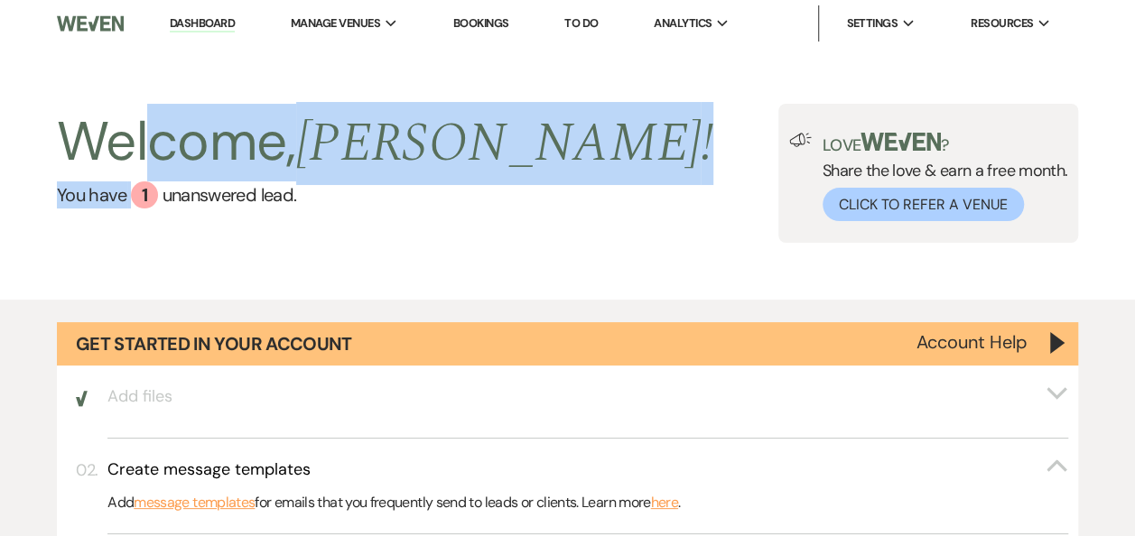
click at [488, 20] on link "Bookings" at bounding box center [481, 22] width 56 height 15
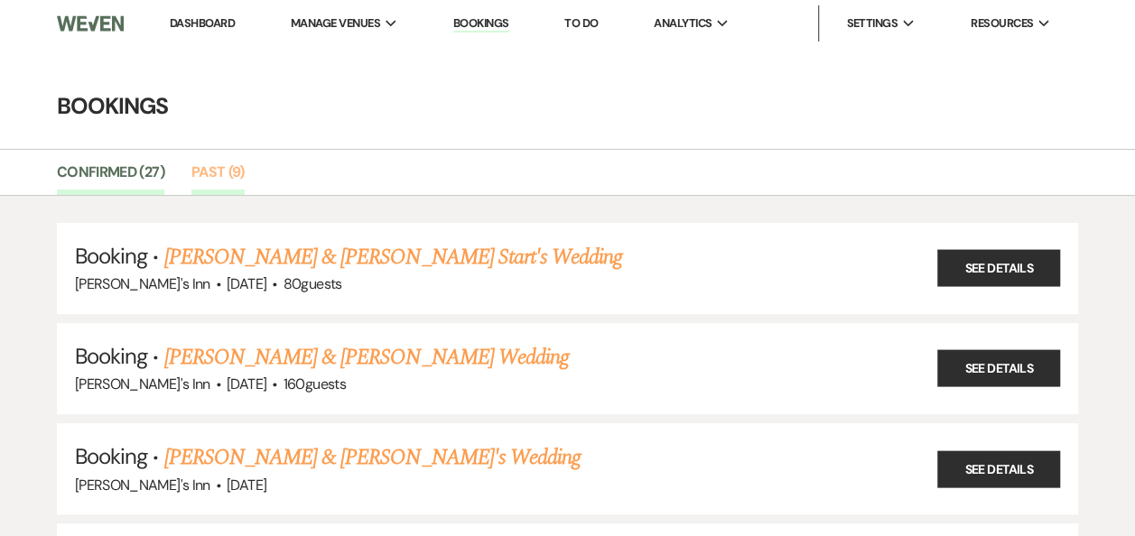
drag, startPoint x: 220, startPoint y: 153, endPoint x: 217, endPoint y: 170, distance: 17.5
click at [220, 154] on div "Confirmed (27) Past (9)" at bounding box center [567, 172] width 1135 height 47
click at [217, 170] on link "Past (9)" at bounding box center [217, 178] width 53 height 34
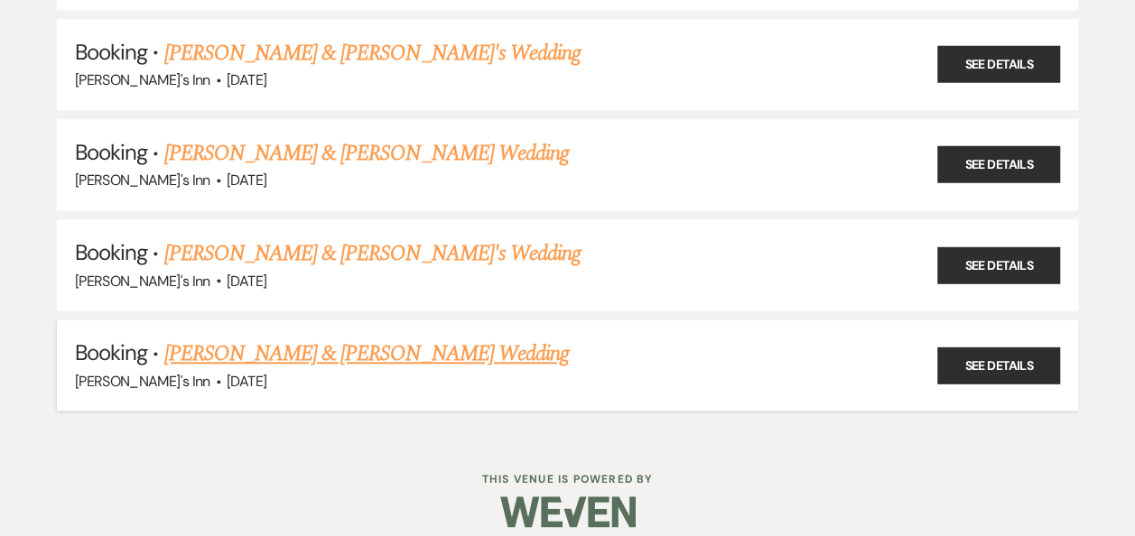
scroll to position [718, 0]
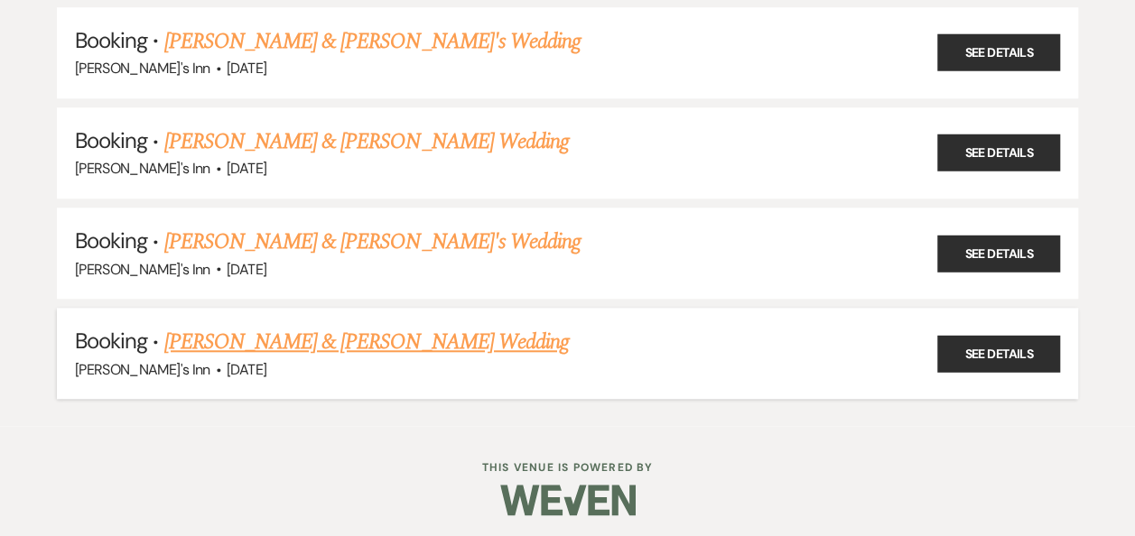
click at [364, 341] on link "[PERSON_NAME] & [PERSON_NAME] Wedding" at bounding box center [366, 342] width 404 height 32
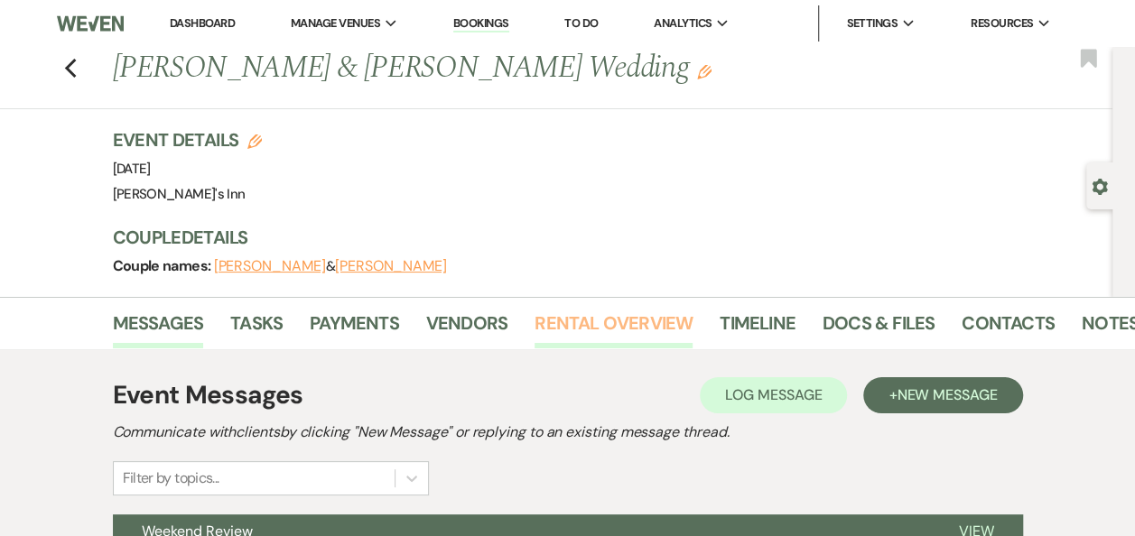
click at [601, 312] on link "Rental Overview" at bounding box center [613, 329] width 158 height 40
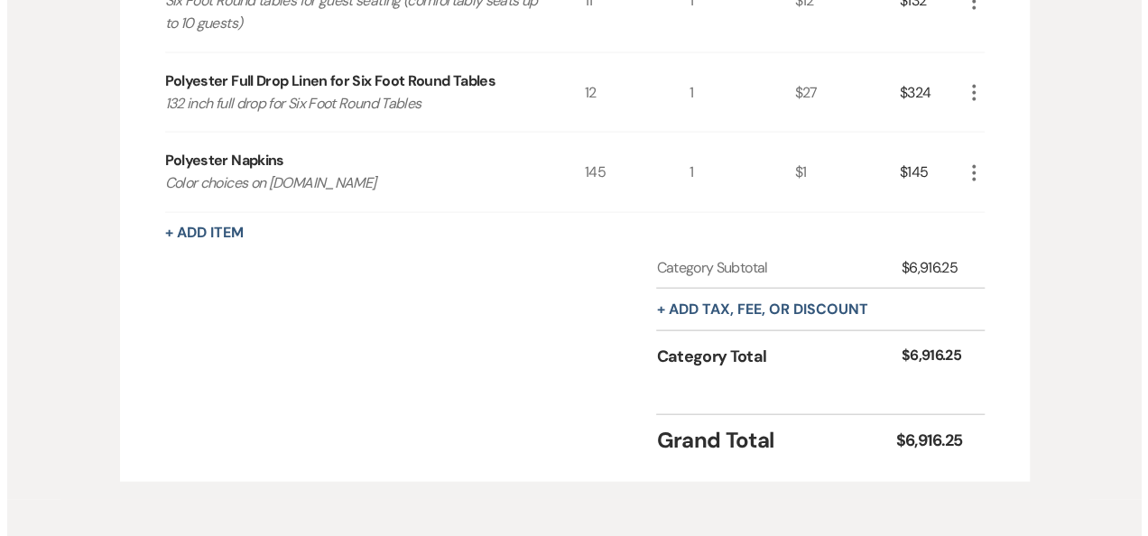
scroll to position [1929, 0]
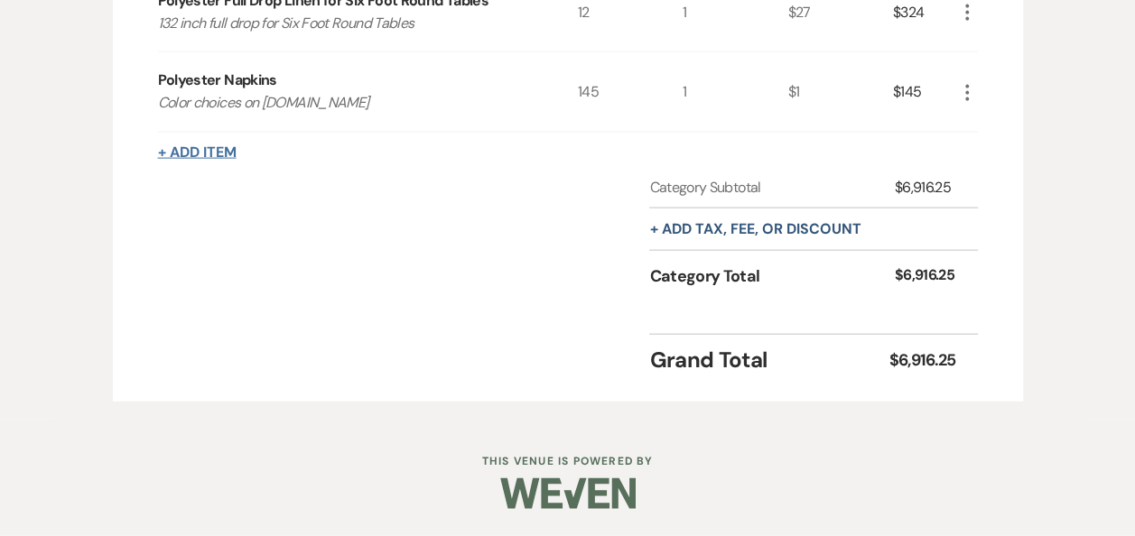
click at [210, 160] on button "+ Add Item" at bounding box center [197, 152] width 79 height 14
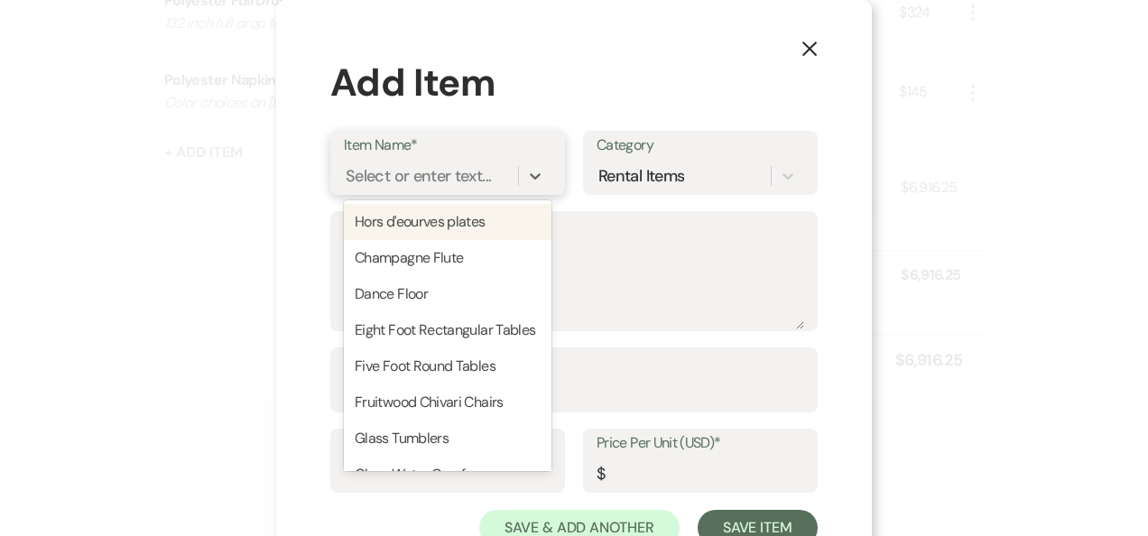
click at [391, 164] on div "Select or enter text..." at bounding box center [418, 175] width 145 height 24
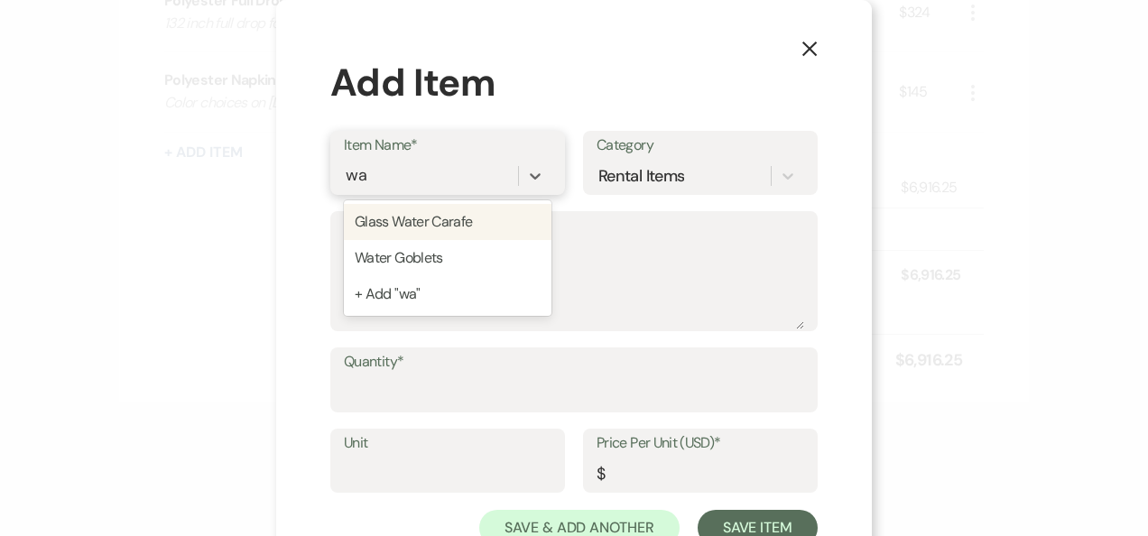
type input "w"
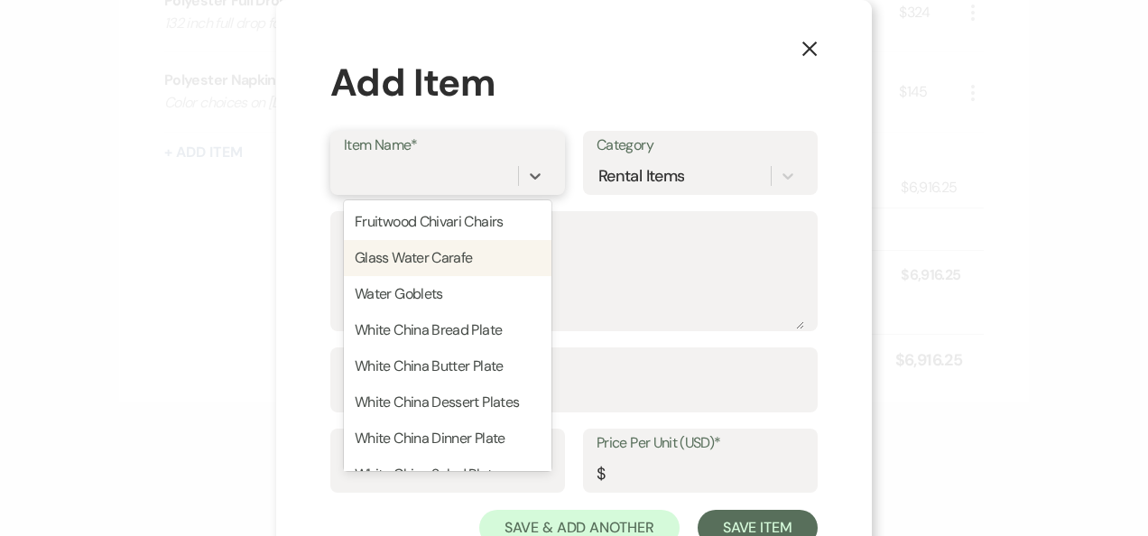
type input "w"
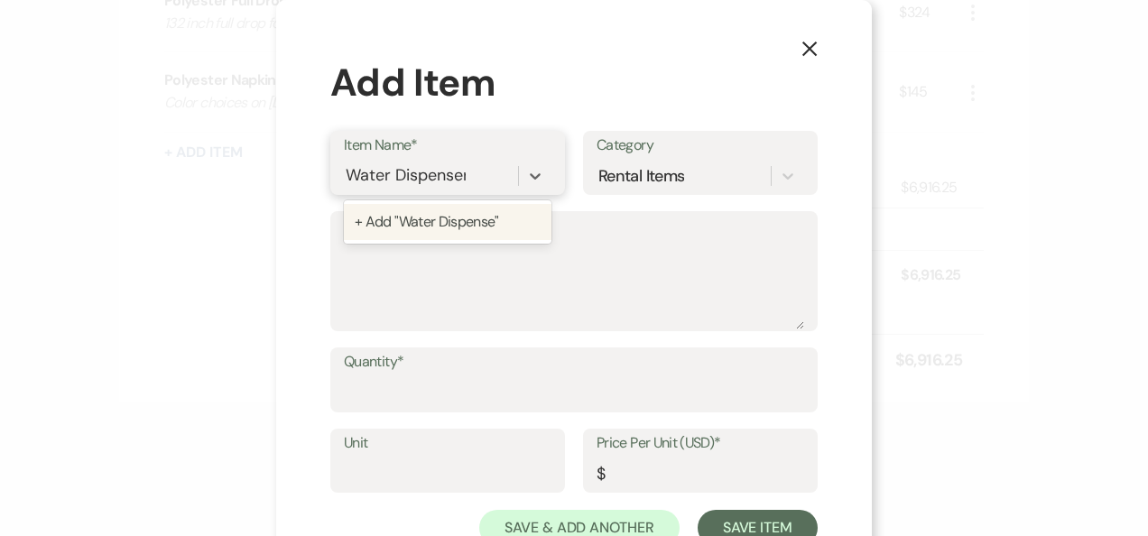
type input "Water Dispensers"
click at [438, 229] on div "+ Add "Water Dispensers"" at bounding box center [448, 222] width 208 height 36
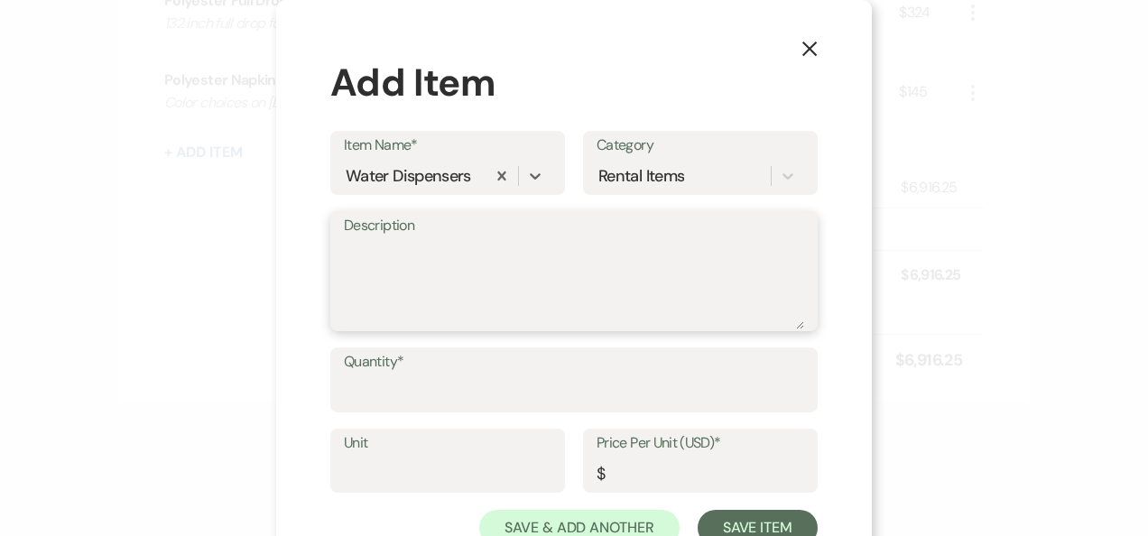
click at [421, 281] on textarea "Description" at bounding box center [574, 284] width 460 height 90
type textarea "water dispensers"
click at [397, 385] on input "Quantity*" at bounding box center [574, 393] width 460 height 35
type input "4"
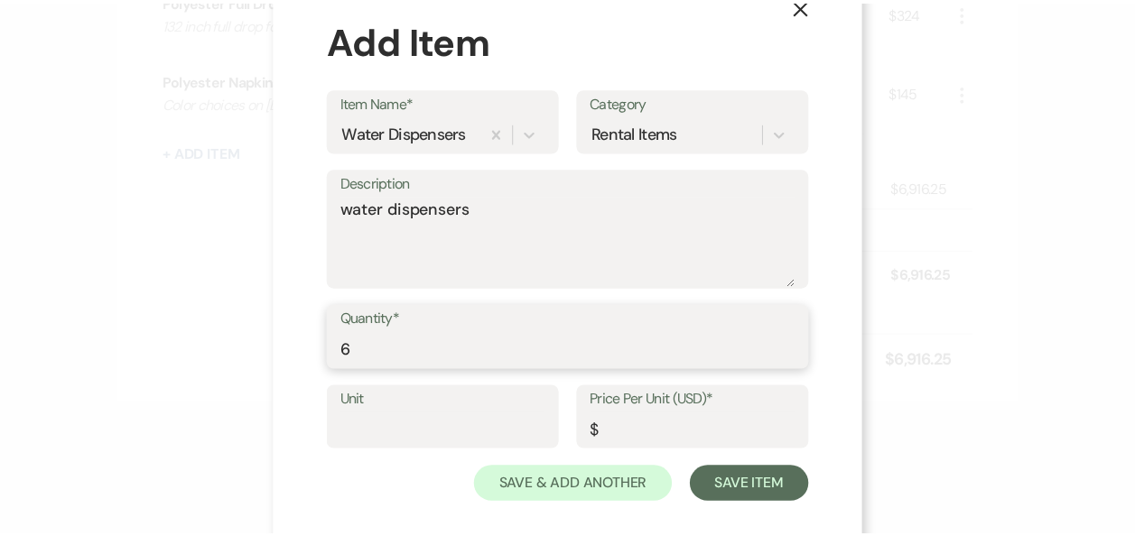
scroll to position [63, 0]
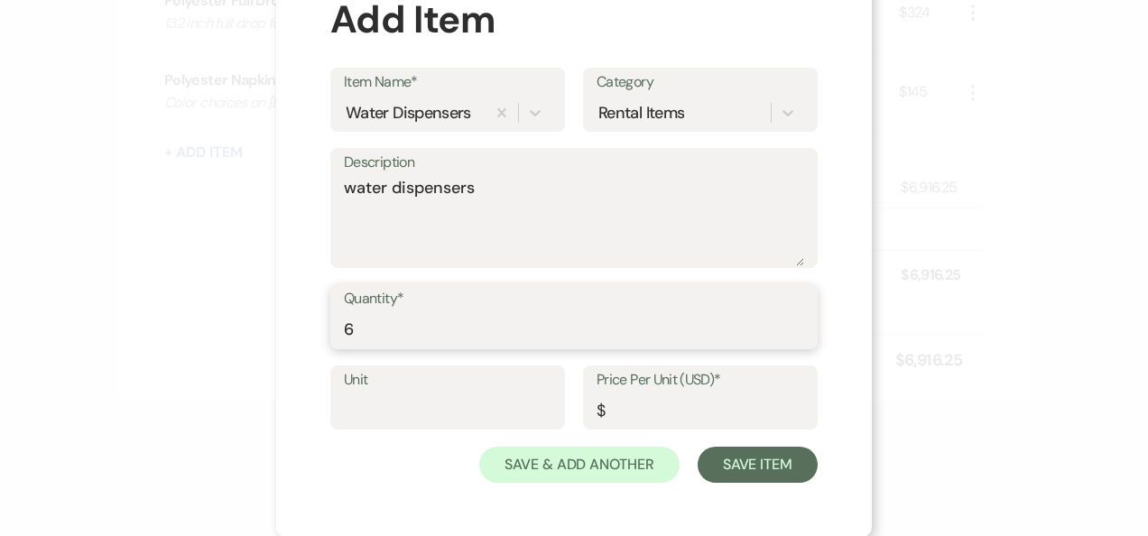
type input "6"
click at [357, 409] on input "Unit" at bounding box center [448, 410] width 208 height 35
type input "1"
click at [638, 416] on input "Price Per Unit (USD)*" at bounding box center [701, 410] width 208 height 35
type input "3"
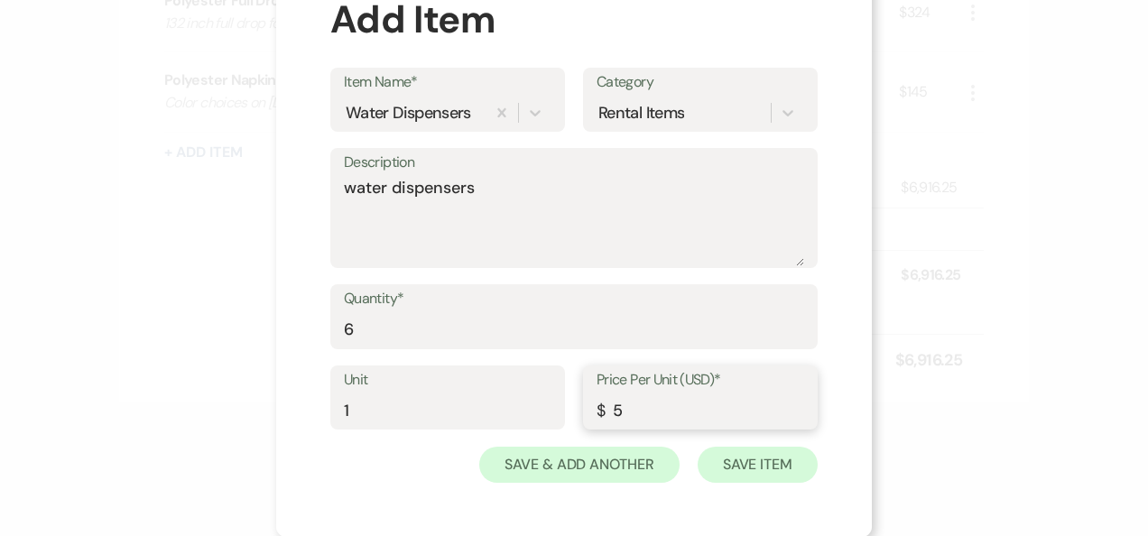
type input "5"
click at [767, 479] on button "Save Item" at bounding box center [758, 465] width 120 height 36
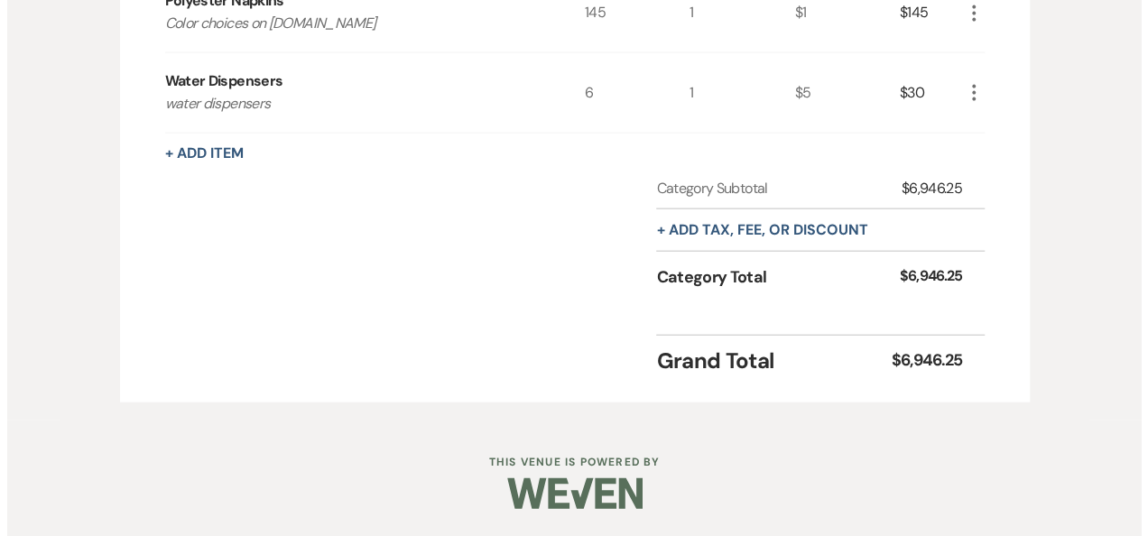
scroll to position [1539, 0]
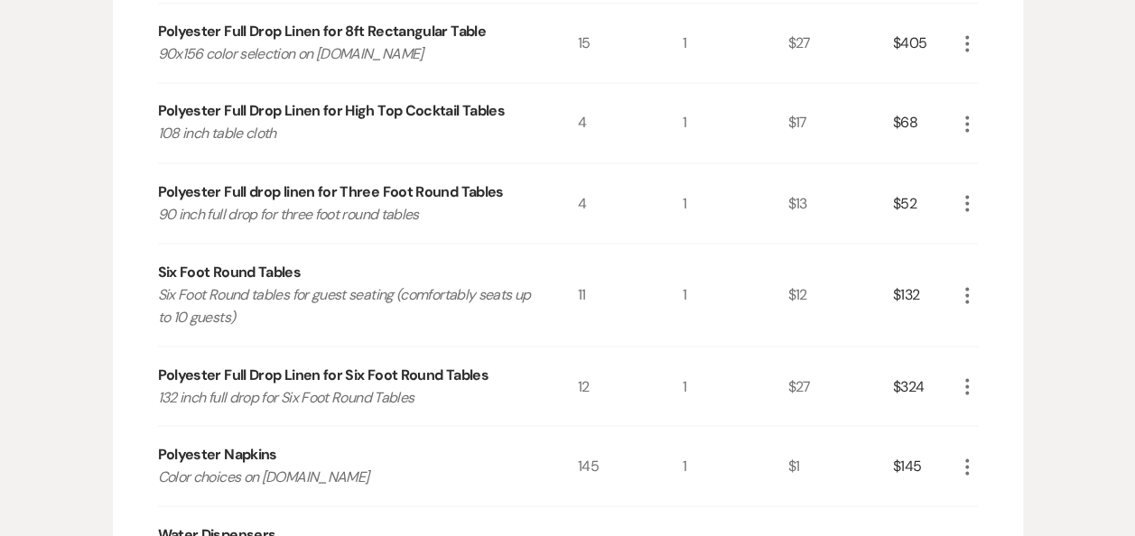
drag, startPoint x: 936, startPoint y: 474, endPoint x: 951, endPoint y: 485, distance: 18.8
click at [944, 478] on div "$145" at bounding box center [924, 465] width 63 height 79
click at [960, 478] on icon "More" at bounding box center [967, 467] width 22 height 22
click at [1003, 513] on button "Pencil Edit" at bounding box center [1003, 501] width 94 height 29
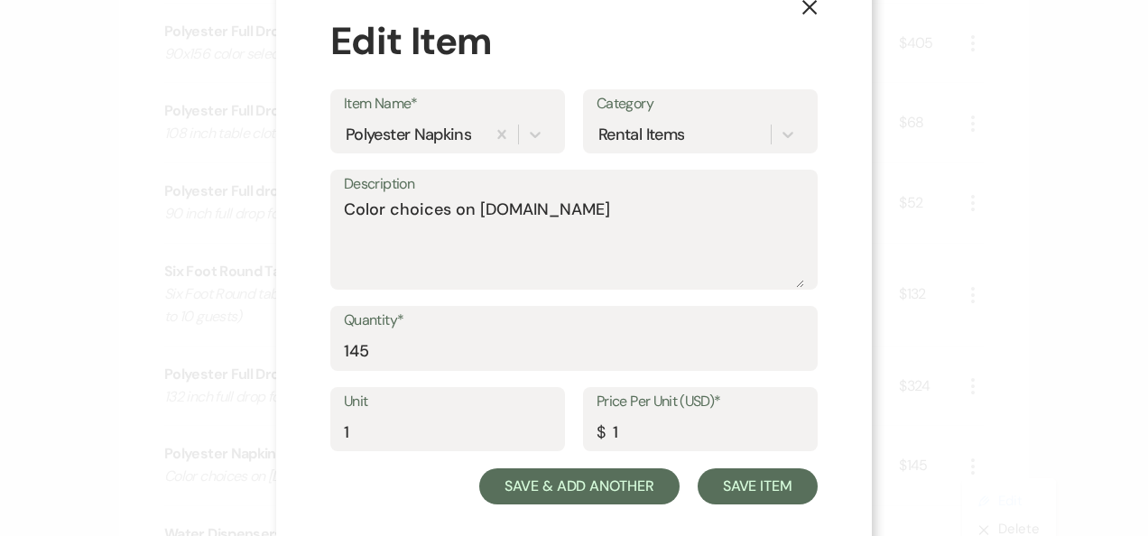
scroll to position [63, 0]
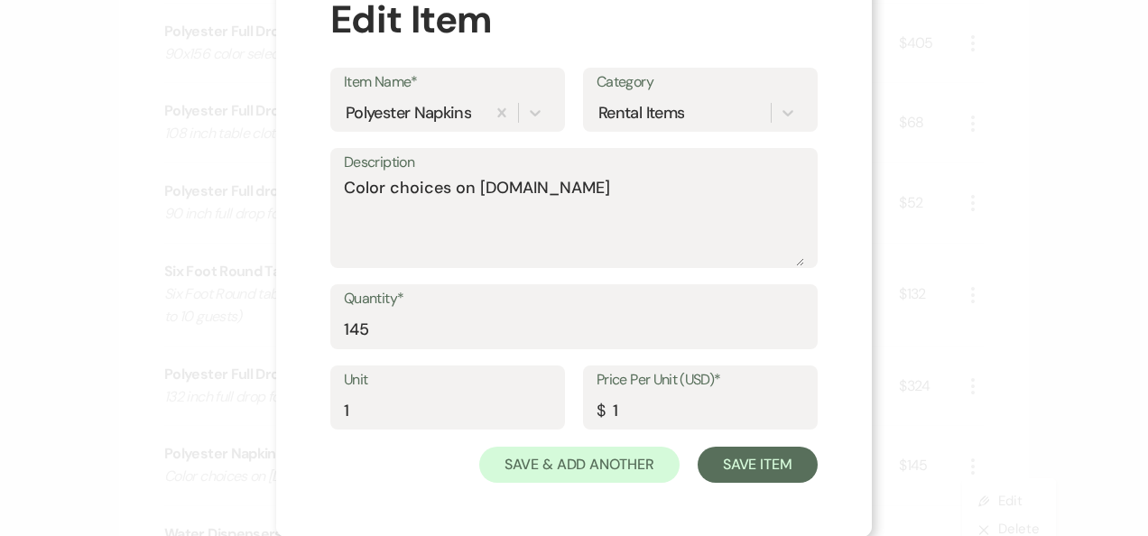
drag, startPoint x: 979, startPoint y: 98, endPoint x: 835, endPoint y: 62, distance: 148.0
click at [974, 102] on div "X Edit Item Item Name* Polyester Napkins Category Rental Items Description Colo…" at bounding box center [574, 268] width 1148 height 536
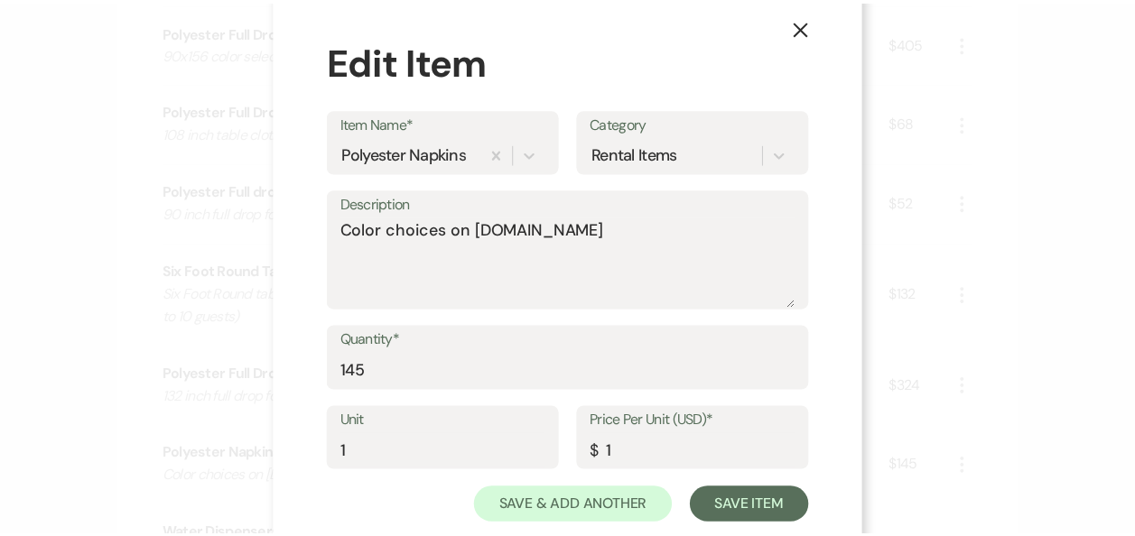
scroll to position [0, 0]
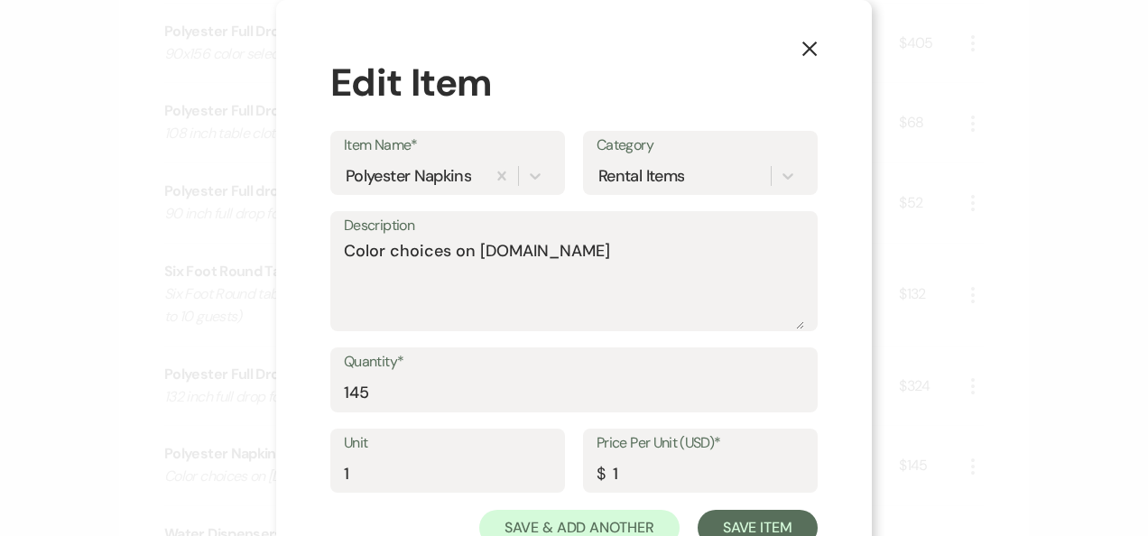
click at [804, 52] on div "X Edit Item Item Name* Polyester Napkins Category Rental Items Description Colo…" at bounding box center [574, 300] width 596 height 600
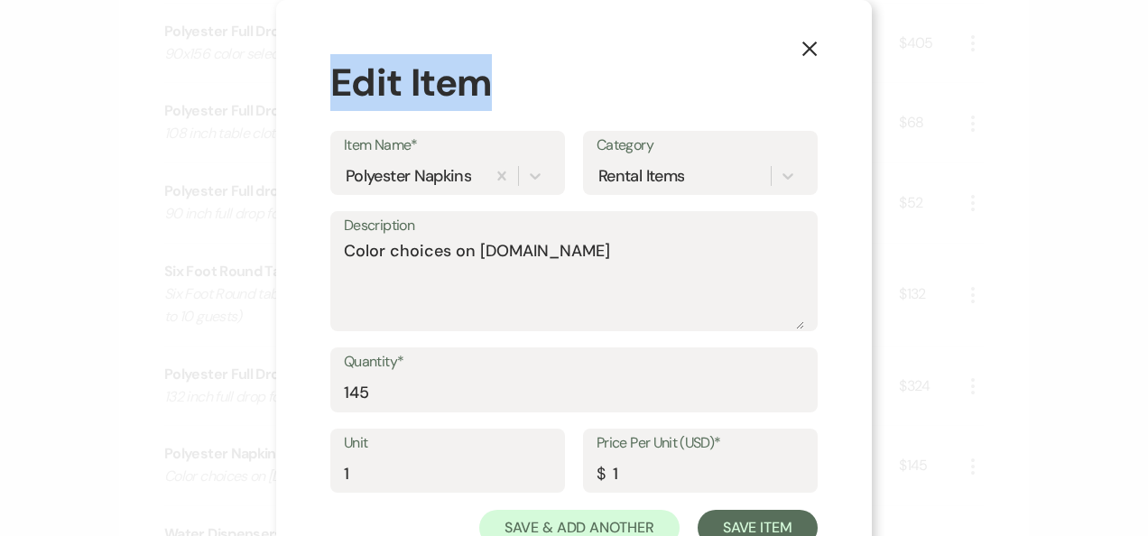
click at [802, 48] on icon "X" at bounding box center [810, 49] width 16 height 16
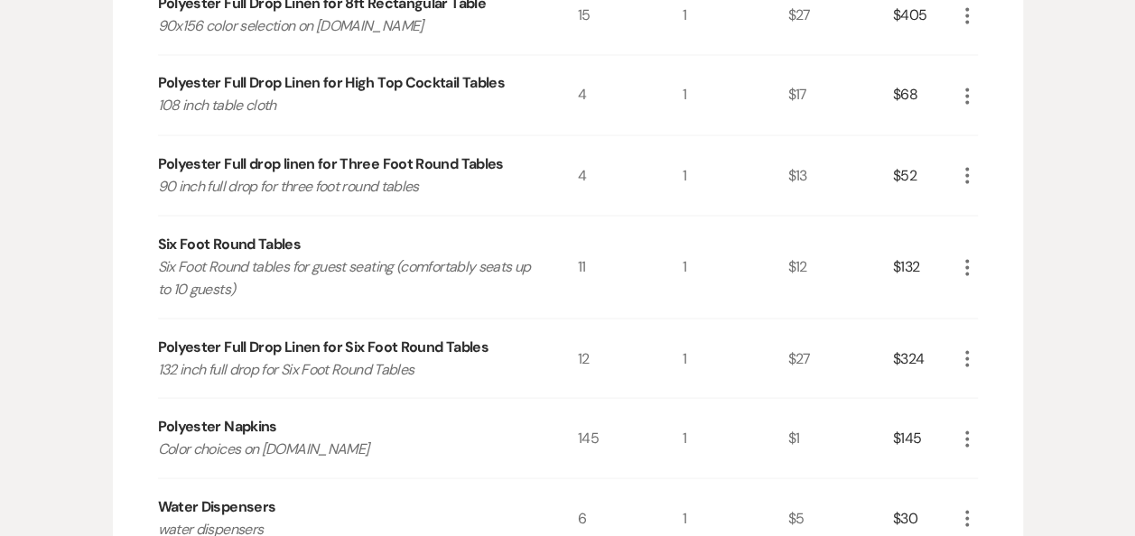
scroll to position [2008, 0]
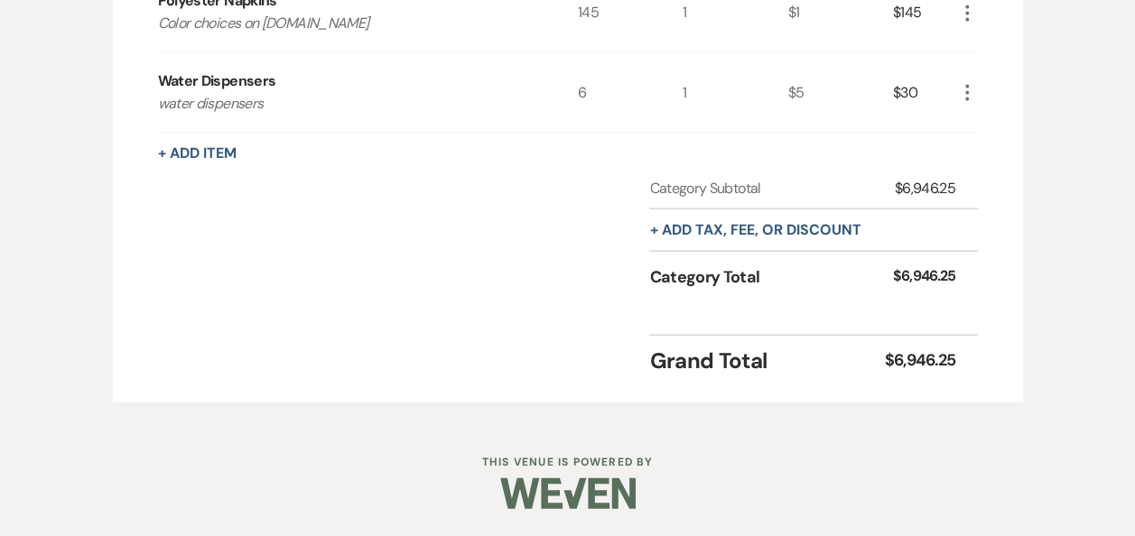
click at [966, 9] on use "button" at bounding box center [967, 13] width 4 height 16
click at [1006, 76] on button "X Delete" at bounding box center [1004, 76] width 97 height 29
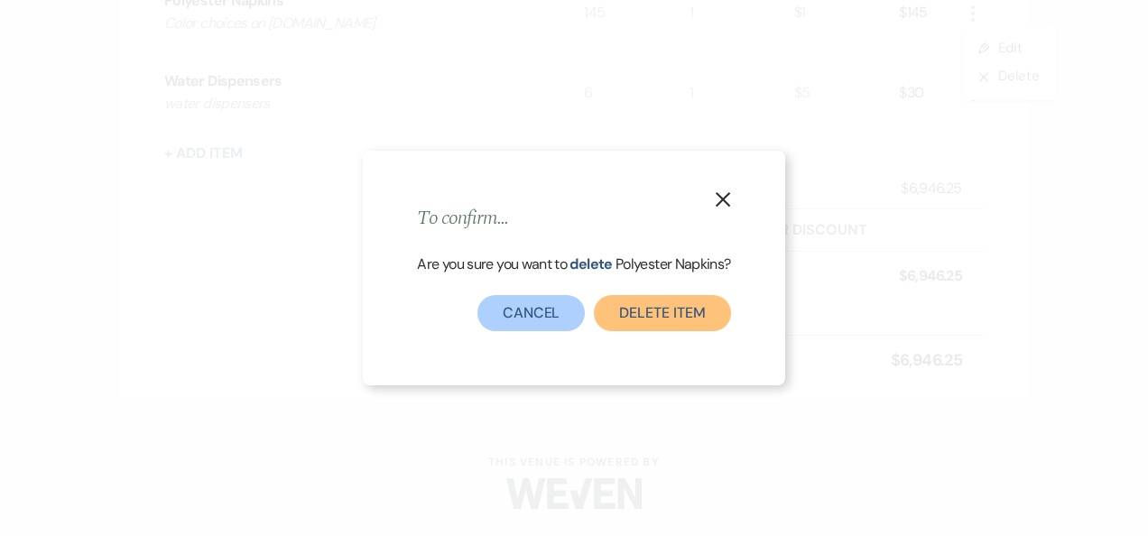
click at [704, 316] on button "Delete Item" at bounding box center [662, 313] width 136 height 36
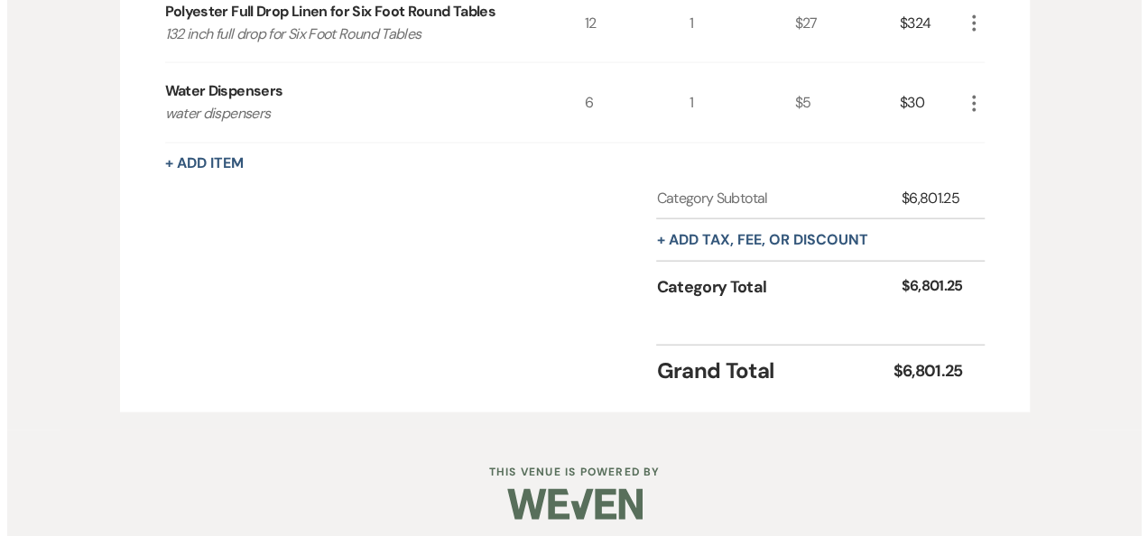
scroll to position [1929, 0]
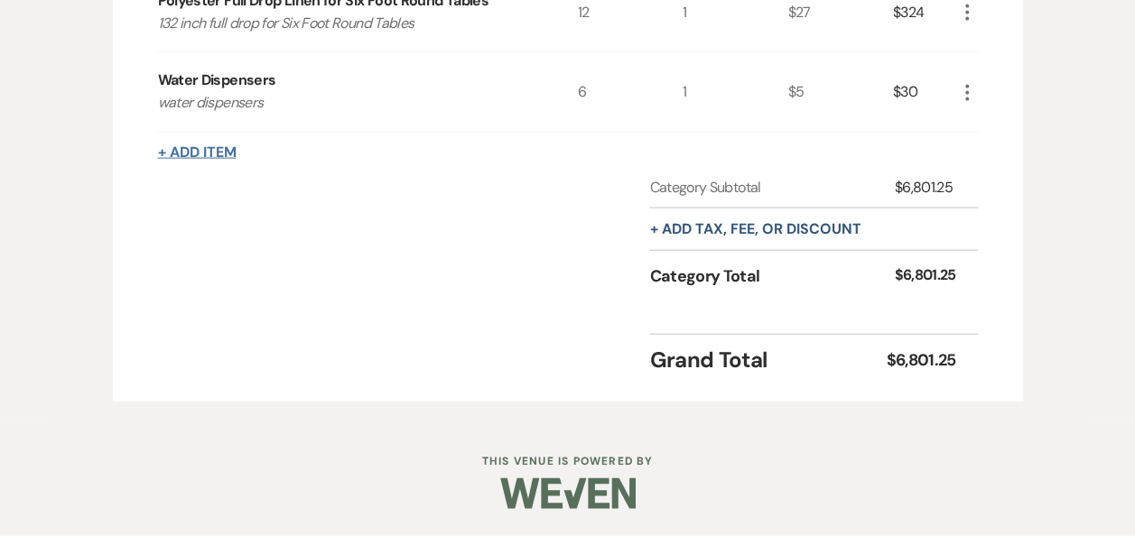
click at [233, 146] on button "+ Add Item" at bounding box center [197, 152] width 79 height 14
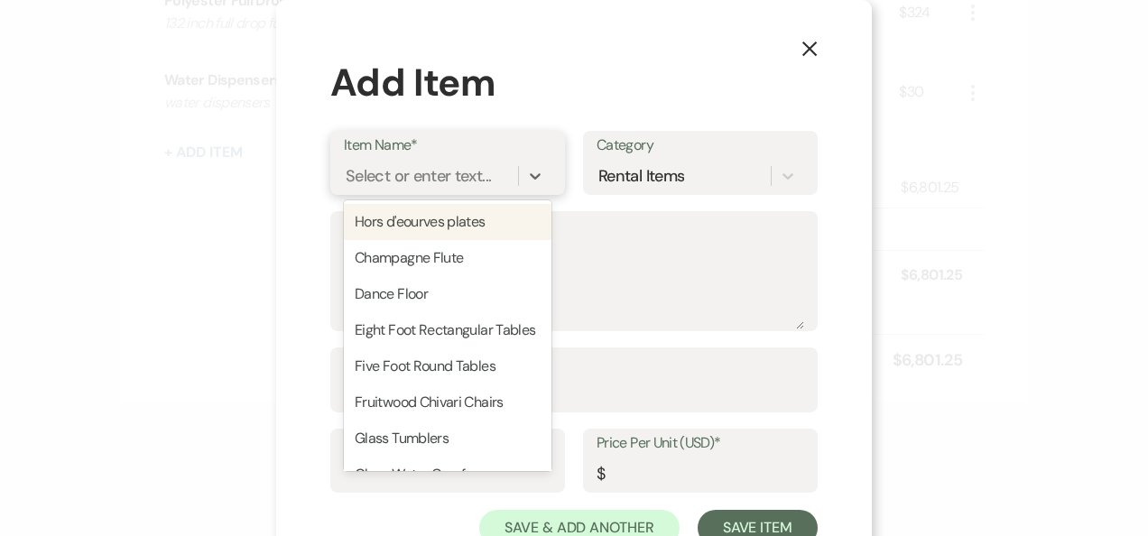
click at [429, 162] on div "Select or enter text..." at bounding box center [431, 176] width 174 height 32
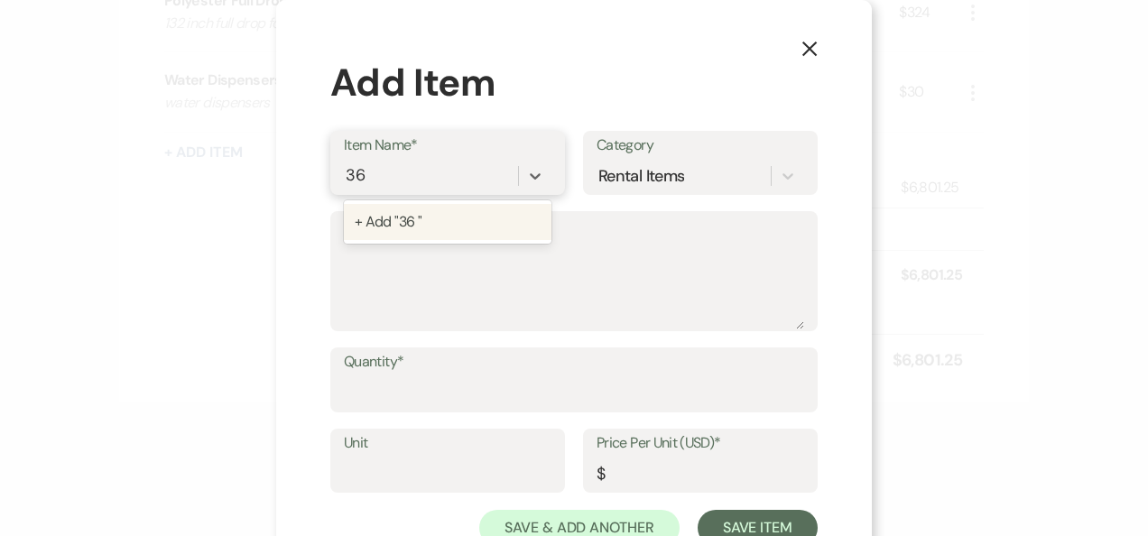
type input "3"
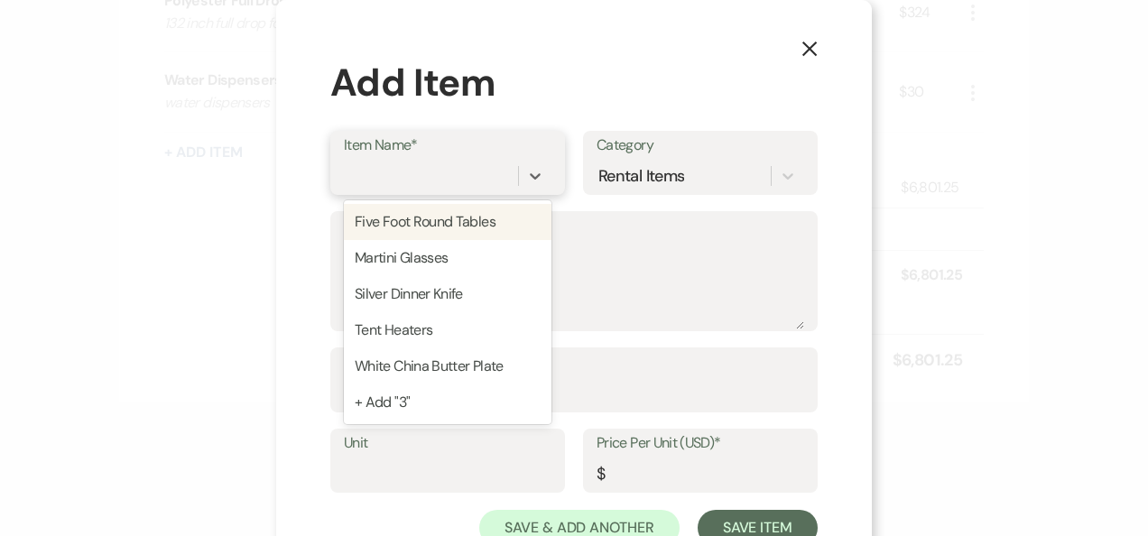
type input "C"
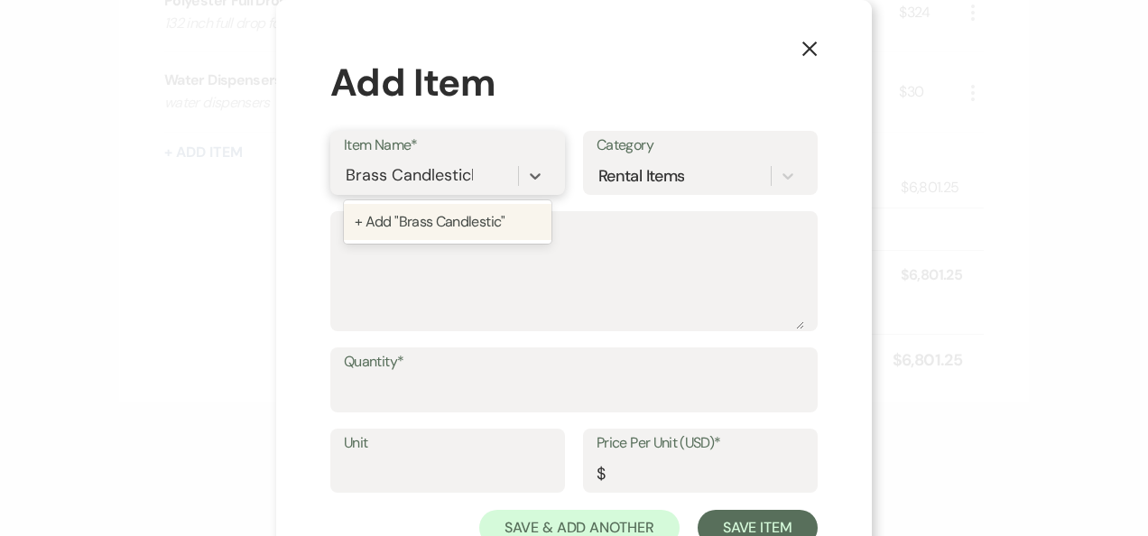
type input "Brass Candlesticks"
click at [442, 225] on div "+ Add "Brass Candlesticks"" at bounding box center [448, 222] width 208 height 36
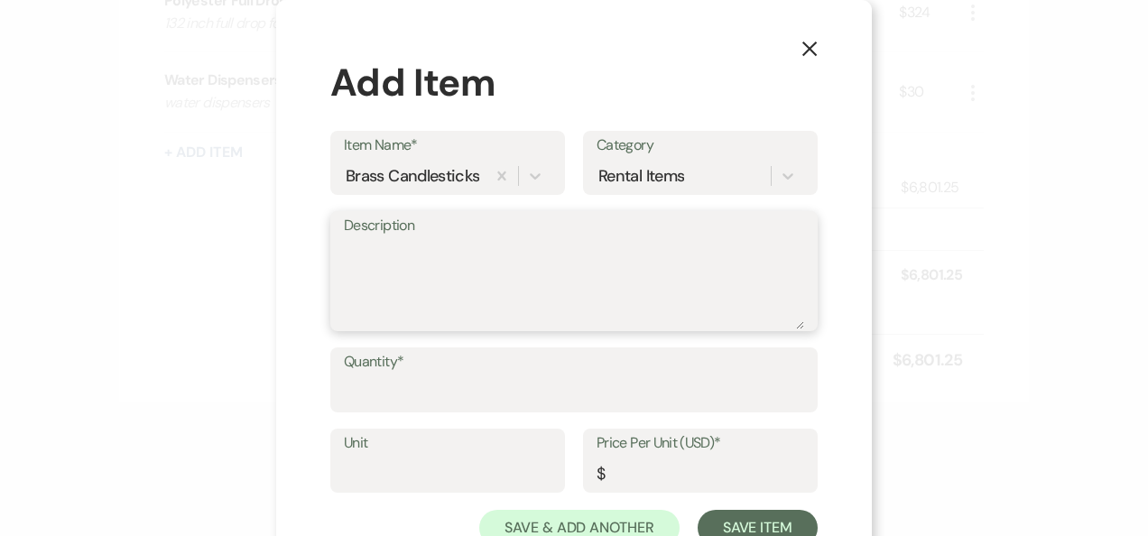
click at [428, 244] on textarea "Description" at bounding box center [574, 284] width 460 height 90
click at [411, 381] on input "Quantity*" at bounding box center [574, 393] width 460 height 35
click at [413, 276] on textarea "Description" at bounding box center [574, 284] width 460 height 90
type textarea "2"
type textarea "36"
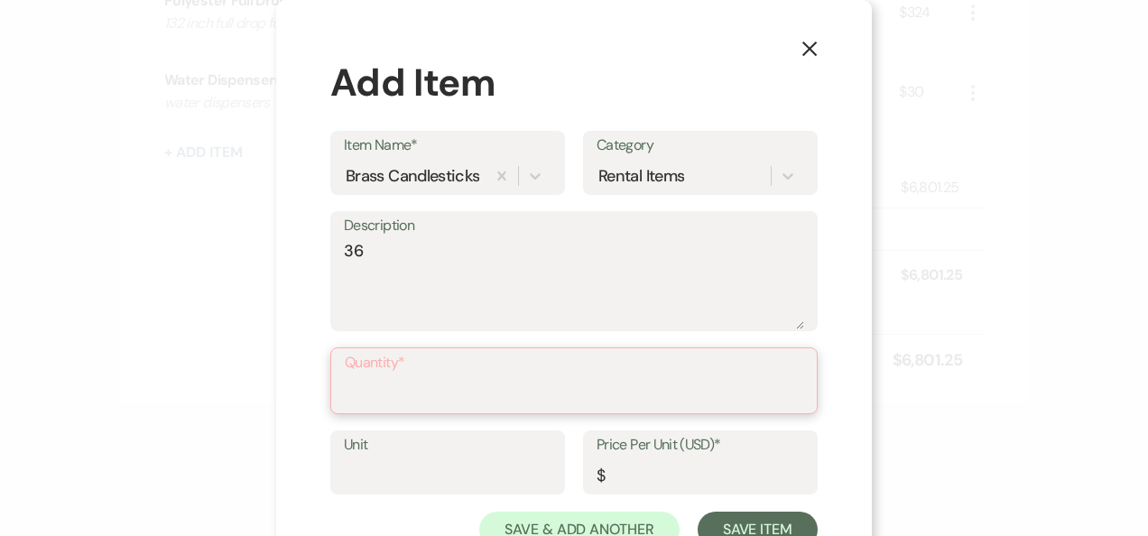
click at [409, 385] on input "Quantity*" at bounding box center [574, 393] width 459 height 35
click at [350, 398] on input "Quantity*" at bounding box center [574, 393] width 459 height 35
type input "36"
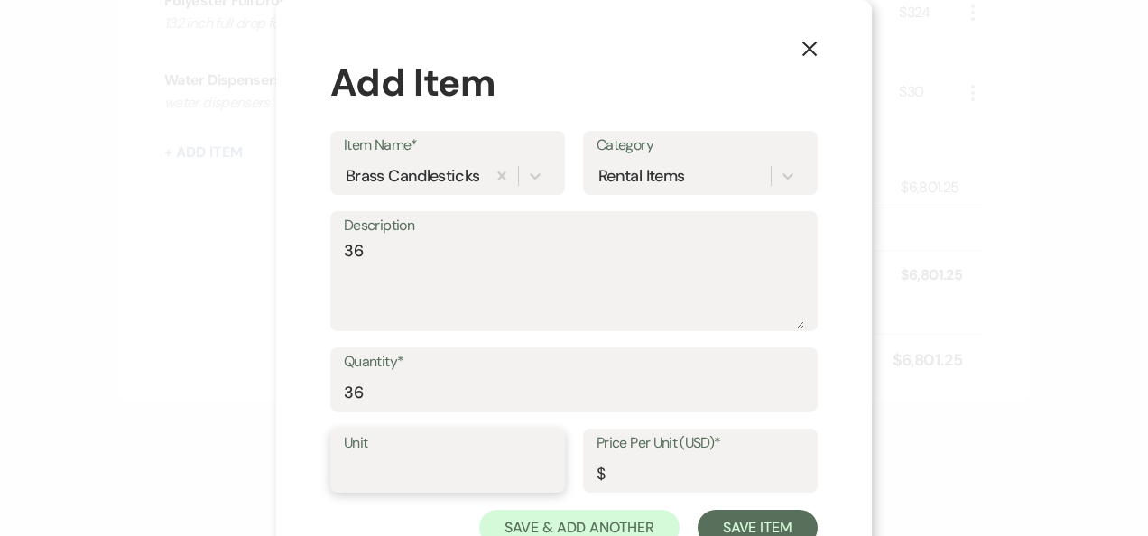
click at [407, 459] on input "Unit" at bounding box center [448, 473] width 208 height 35
type input "2"
type input "1.00"
click at [643, 468] on input "Price Per Unit (USD)*" at bounding box center [701, 473] width 208 height 35
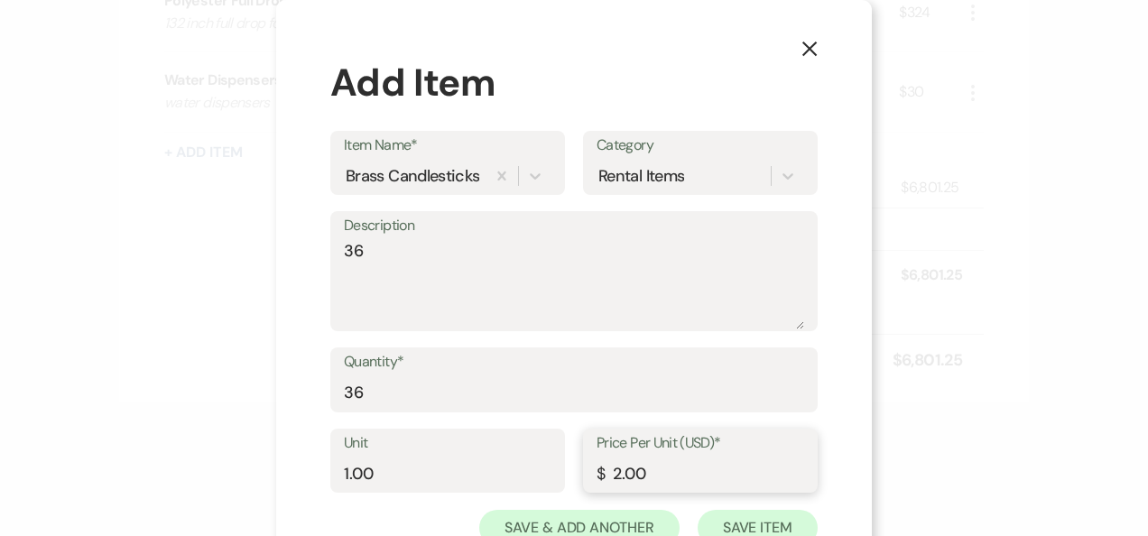
type input "2.00"
click at [789, 515] on button "Save Item" at bounding box center [758, 528] width 120 height 36
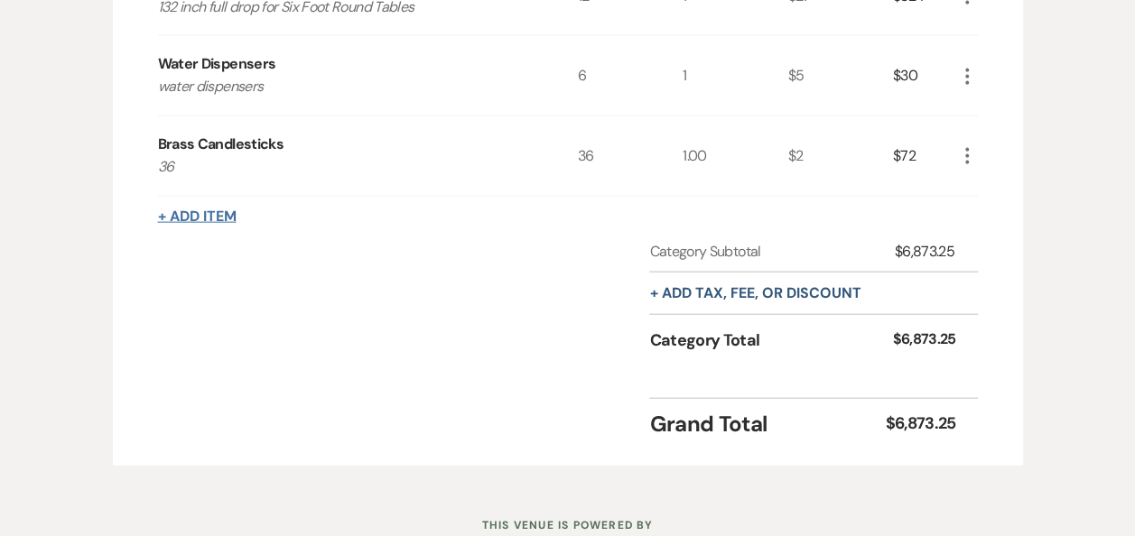
click at [202, 224] on button "+ Add Item" at bounding box center [197, 216] width 79 height 14
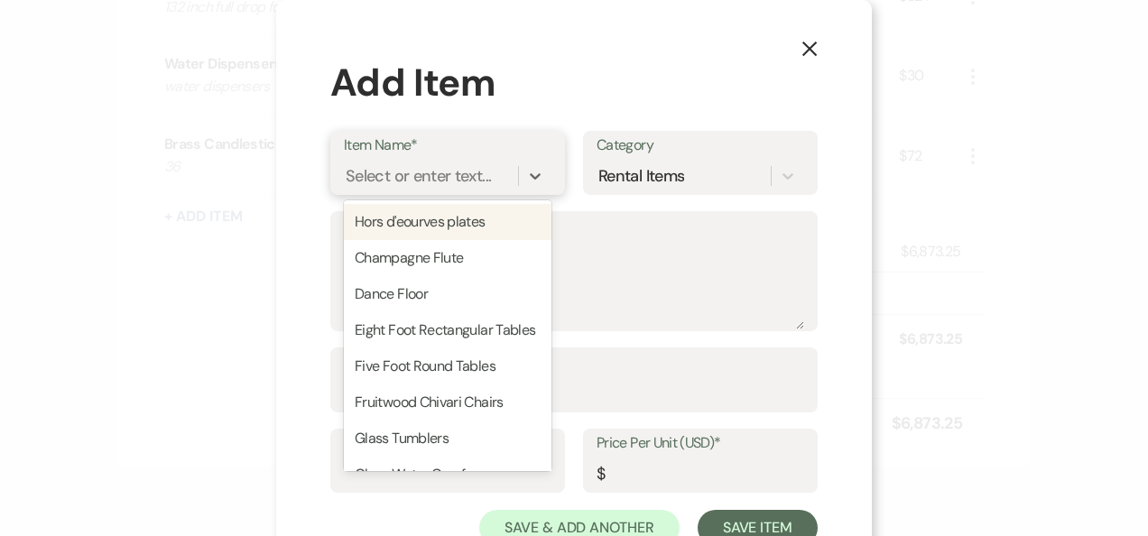
click at [386, 182] on div "Select or enter text..." at bounding box center [418, 175] width 145 height 24
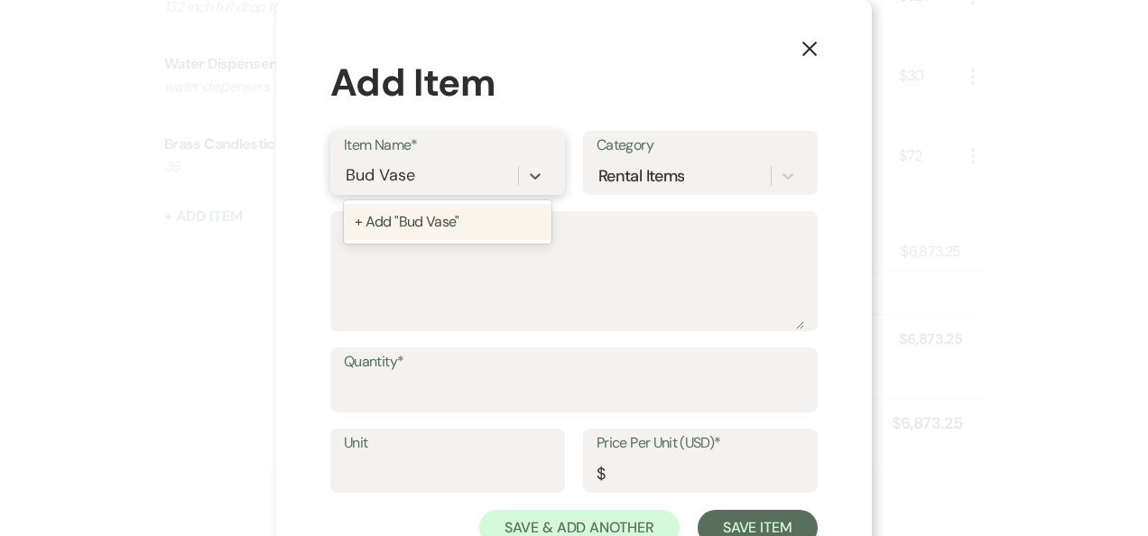
type input "Bud Vases"
click at [393, 208] on div "+ Add "Bud Vases"" at bounding box center [448, 222] width 208 height 36
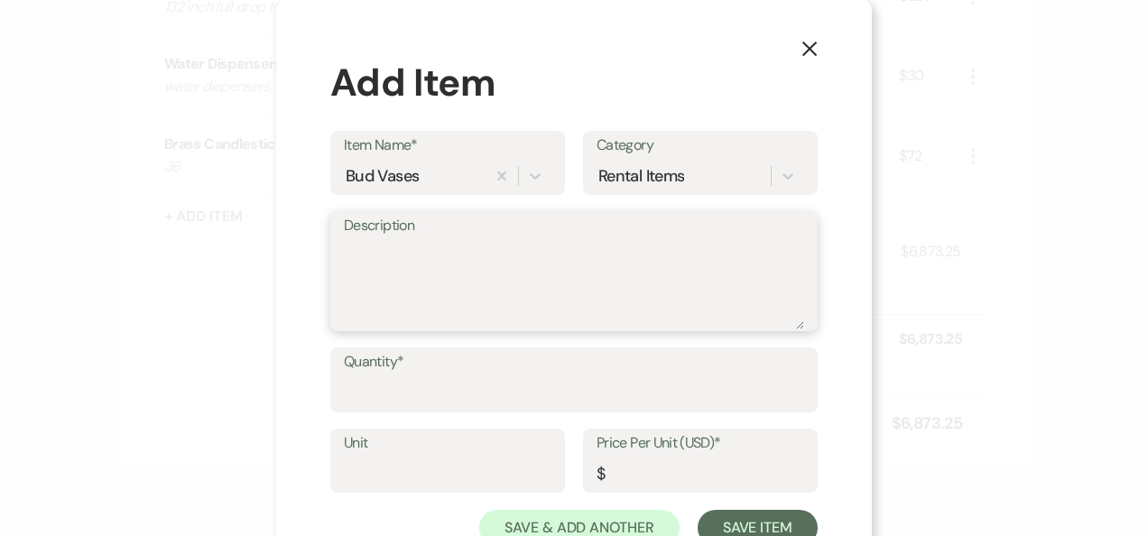
click at [431, 285] on textarea "Description" at bounding box center [574, 284] width 460 height 90
type textarea "6 bronze"
click at [417, 395] on input "Quantity*" at bounding box center [574, 393] width 460 height 35
type input "5"
type input "6"
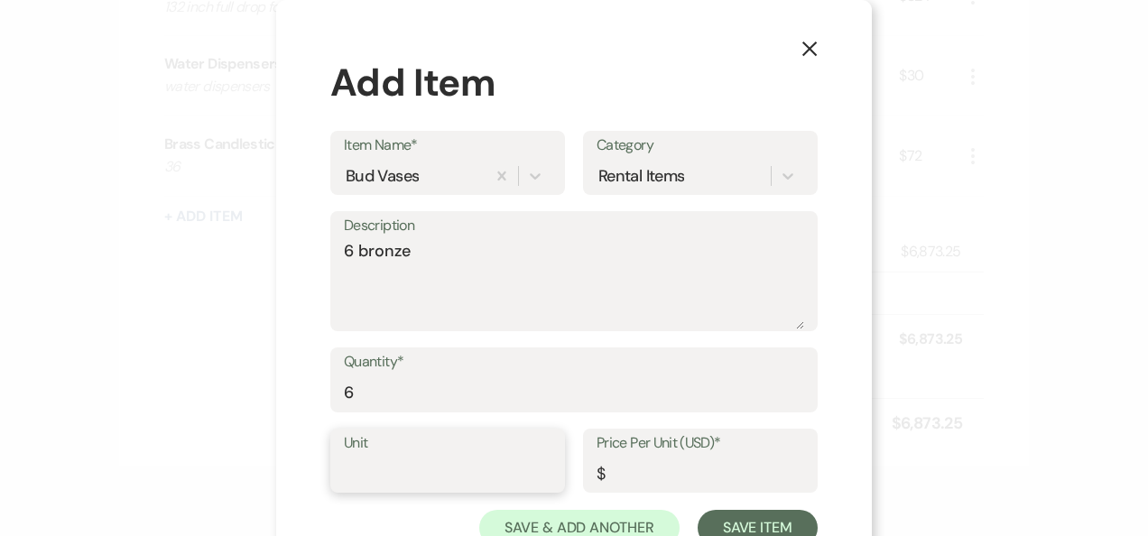
click at [376, 468] on input "Unit" at bounding box center [448, 473] width 208 height 35
type input "1"
click at [642, 463] on input "Price Per Unit (USD)*" at bounding box center [701, 473] width 208 height 35
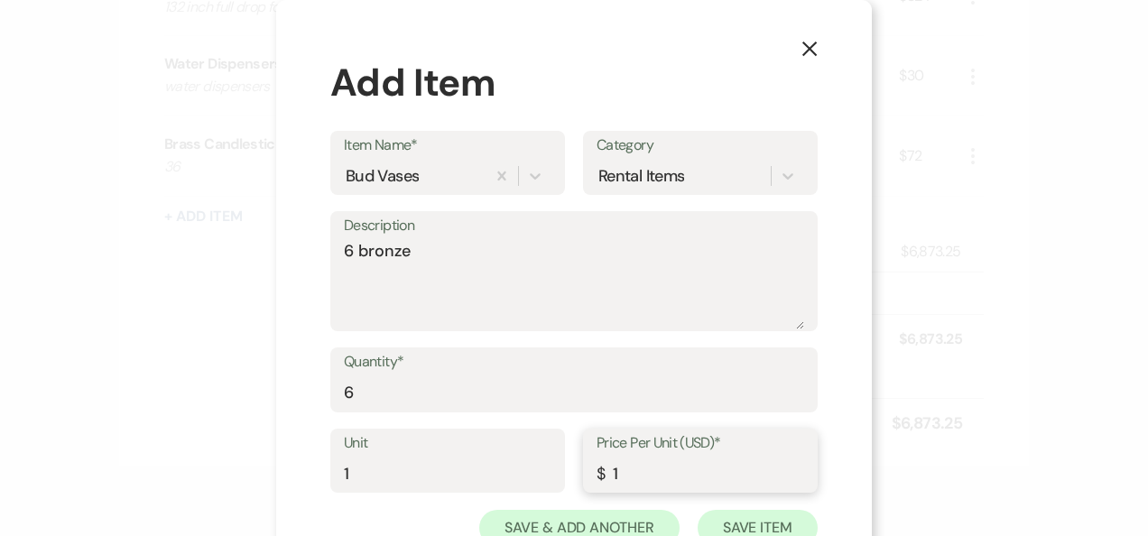
type input "1"
click at [780, 516] on button "Save Item" at bounding box center [758, 528] width 120 height 36
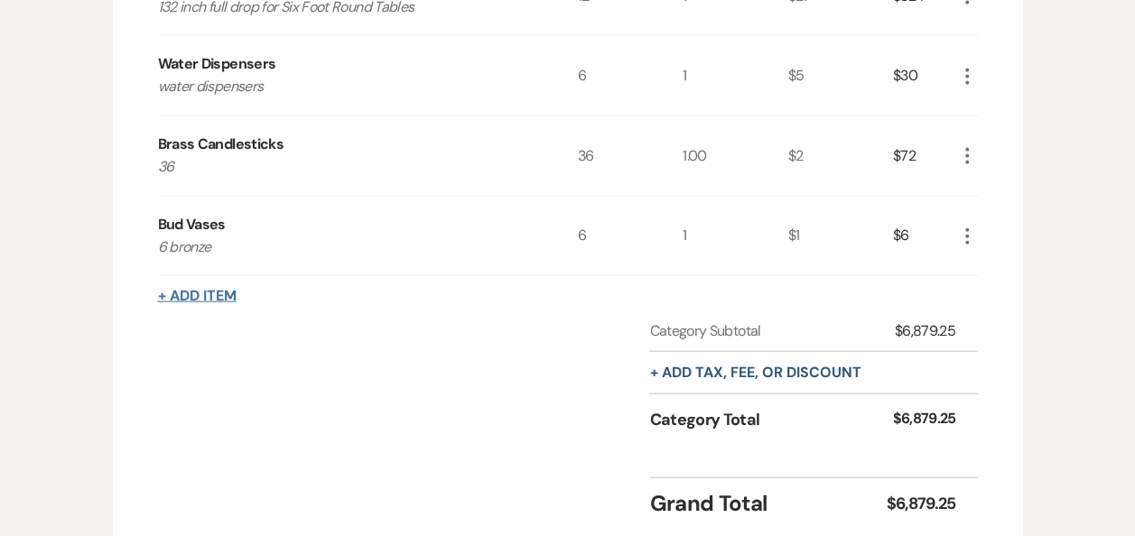
click at [222, 303] on button "+ Add Item" at bounding box center [197, 296] width 79 height 14
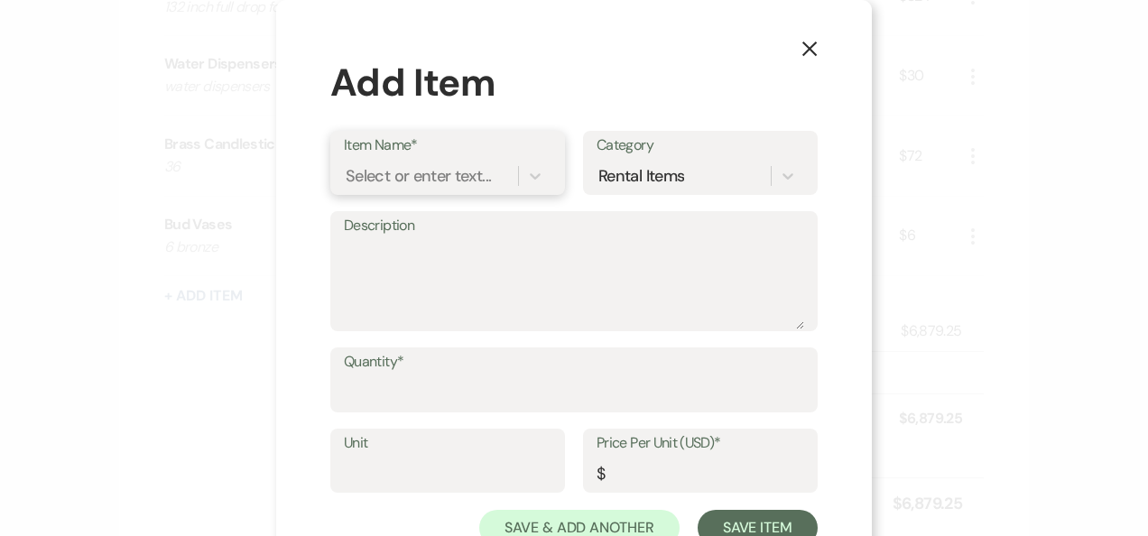
click at [403, 165] on div "Select or enter text..." at bounding box center [418, 175] width 145 height 24
type input "unplugged sign"
click at [416, 225] on div "+ Add "unplugged sign"" at bounding box center [448, 222] width 208 height 36
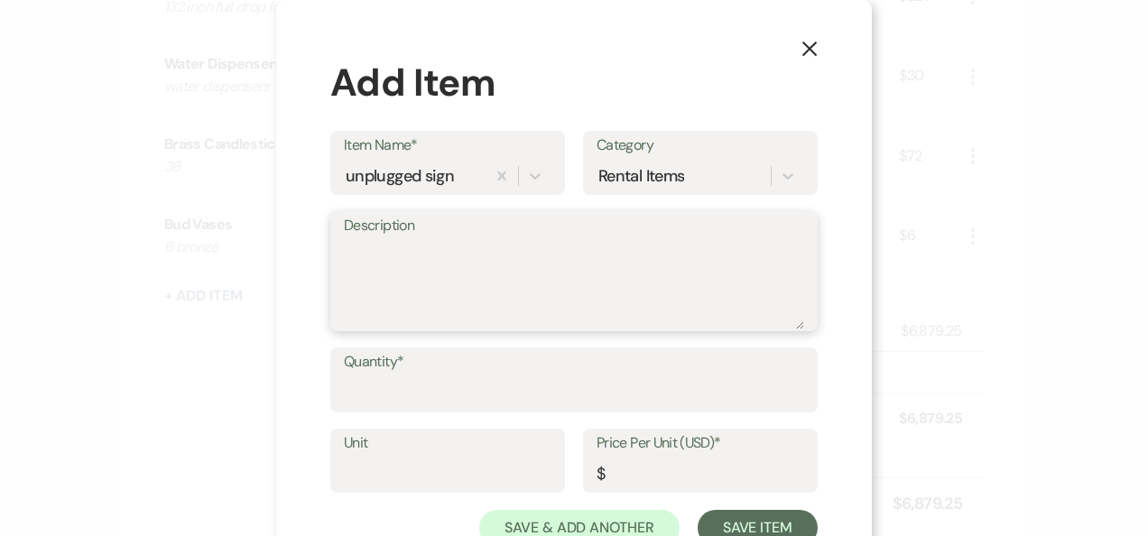
click at [401, 256] on textarea "Description" at bounding box center [574, 284] width 460 height 90
type textarea "1"
type textarea "sign"
type input "1"
drag, startPoint x: 432, startPoint y: 450, endPoint x: 428, endPoint y: 459, distance: 10.1
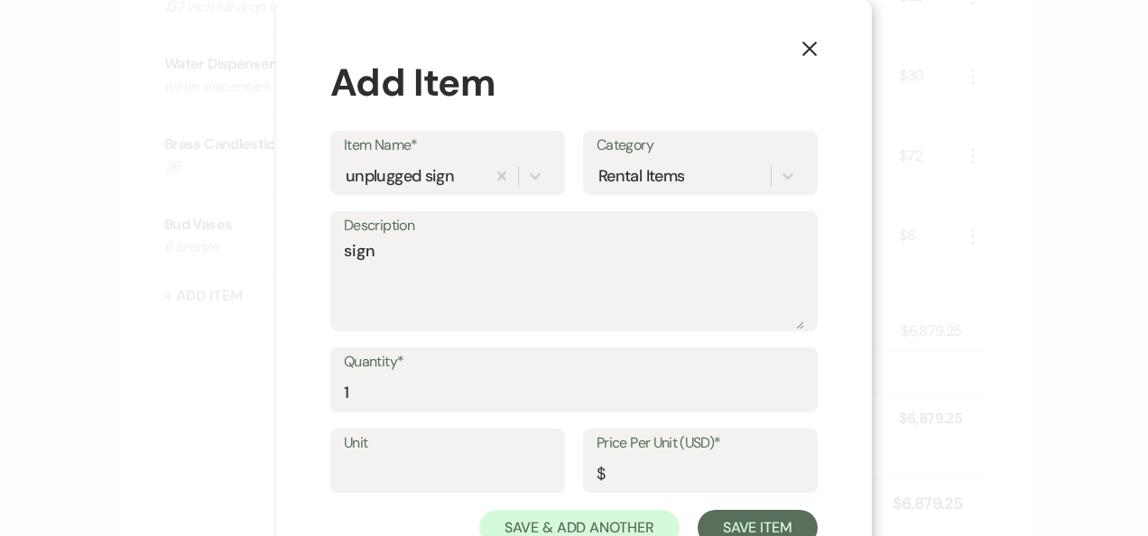
click at [432, 450] on label "Unit" at bounding box center [448, 444] width 208 height 26
click at [432, 456] on input "Unit" at bounding box center [448, 473] width 208 height 35
drag, startPoint x: 417, startPoint y: 468, endPoint x: 529, endPoint y: 470, distance: 112.0
click at [415, 468] on input "Unit" at bounding box center [448, 473] width 208 height 35
type input "1"
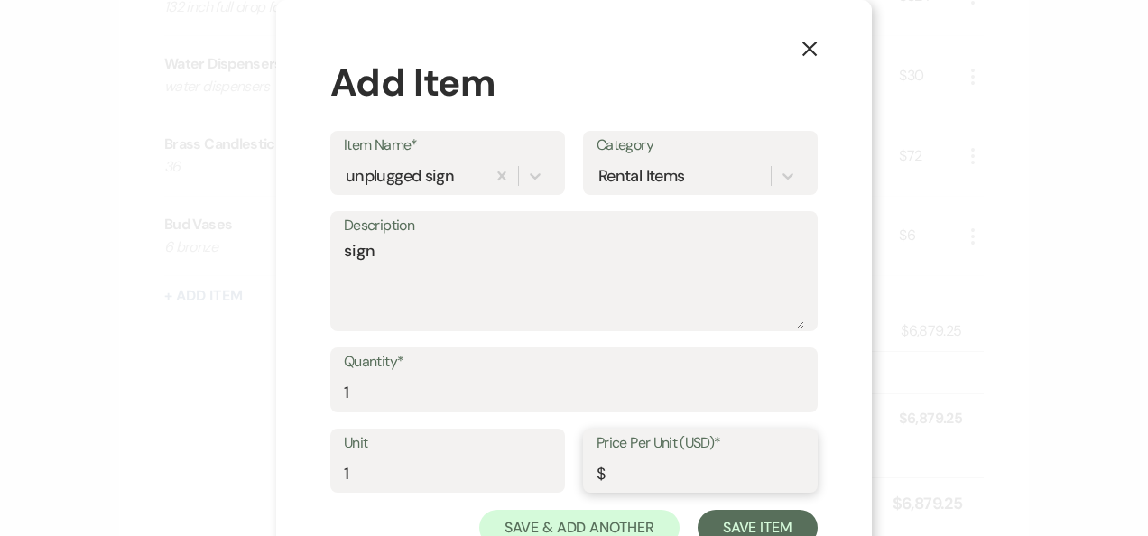
click at [688, 477] on input "Price Per Unit (USD)*" at bounding box center [701, 473] width 208 height 35
type input "5"
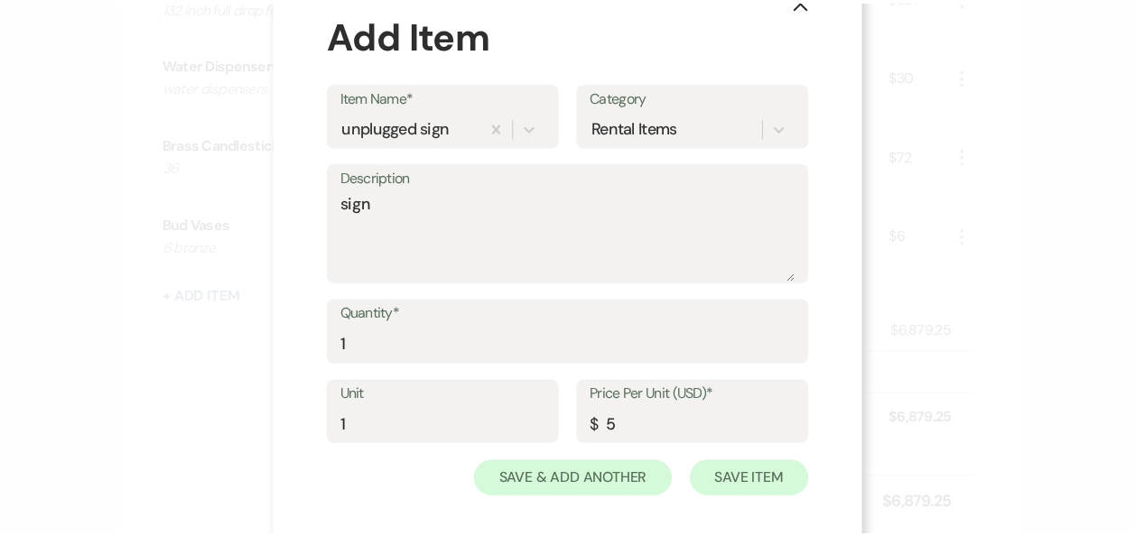
scroll to position [63, 0]
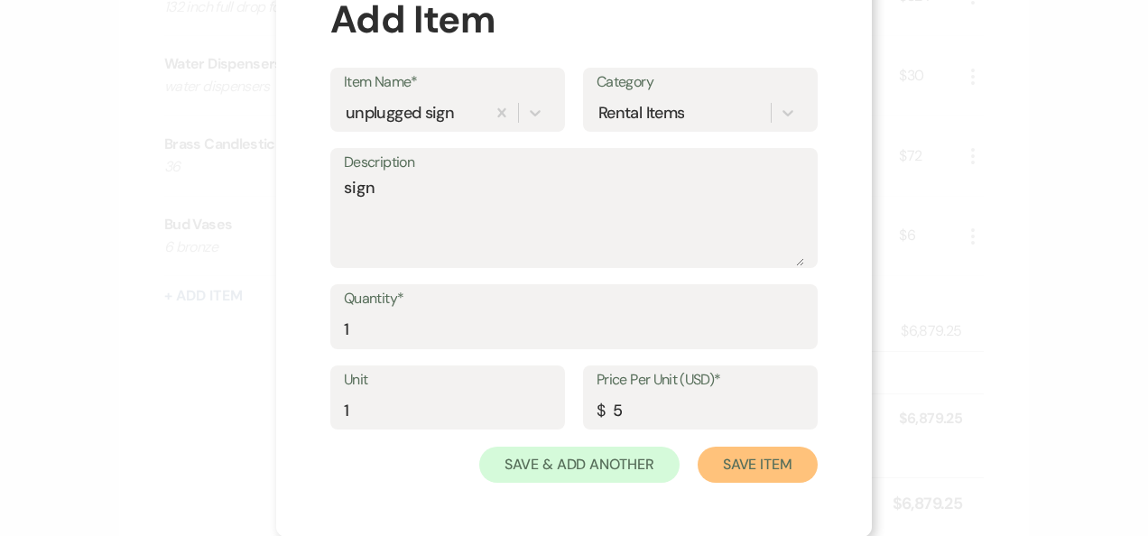
click at [765, 468] on button "Save Item" at bounding box center [758, 465] width 120 height 36
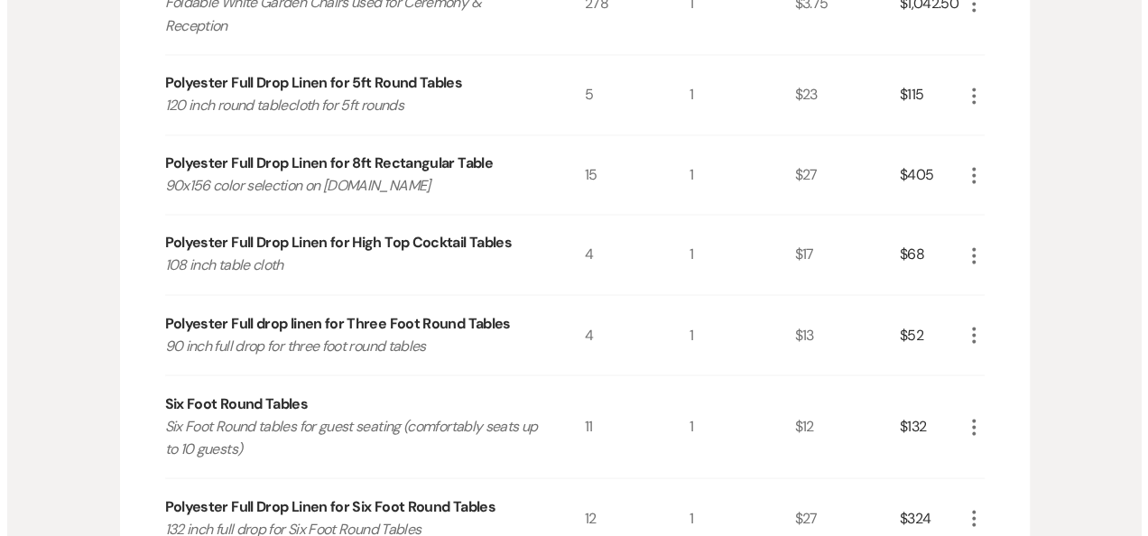
scroll to position [1877, 0]
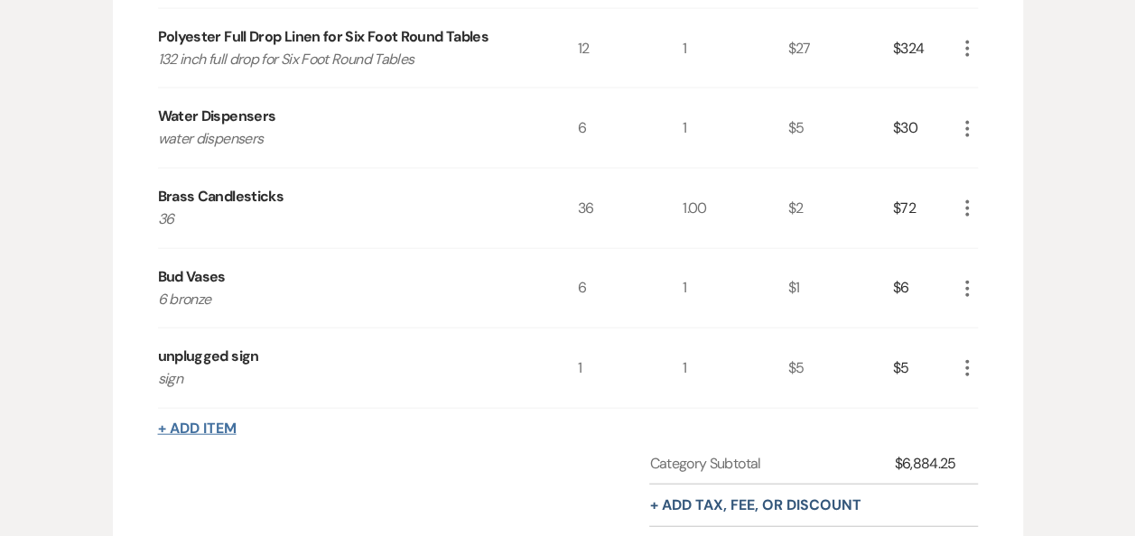
click at [209, 436] on button "+ Add Item" at bounding box center [197, 429] width 79 height 14
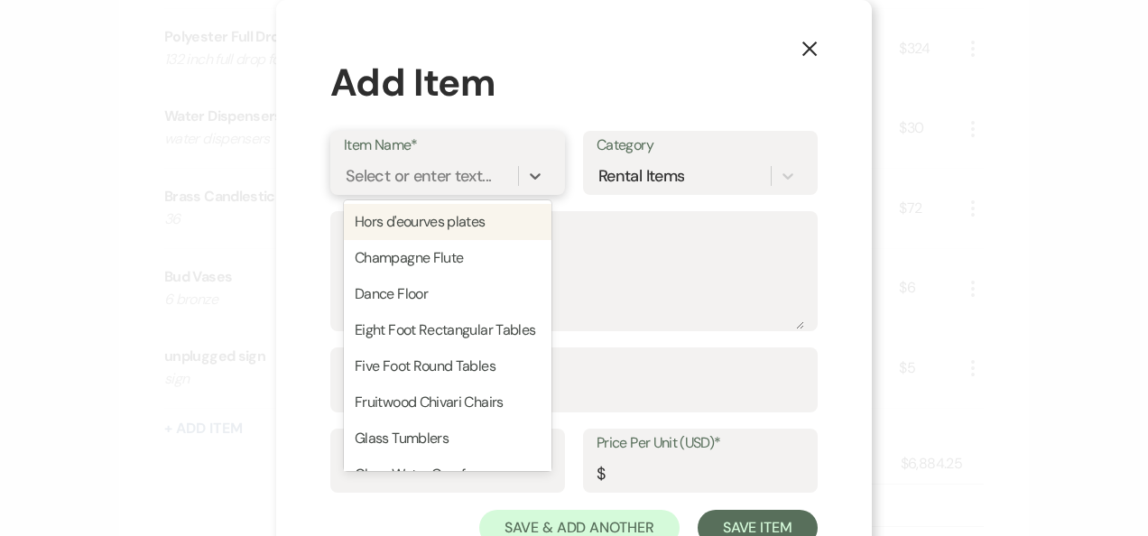
click at [396, 164] on div "Select or enter text..." at bounding box center [418, 175] width 145 height 24
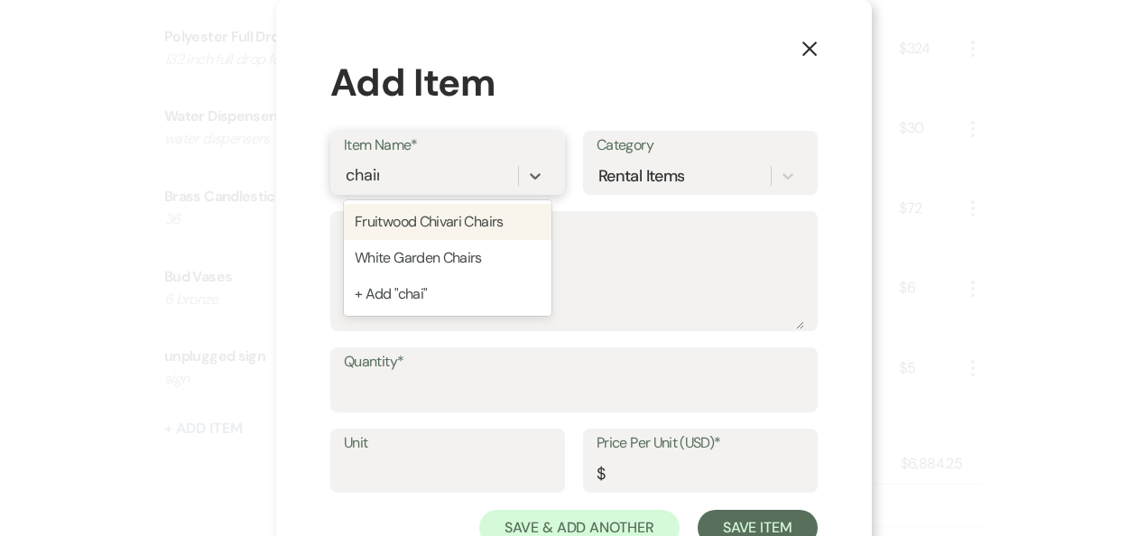
type input "chairs"
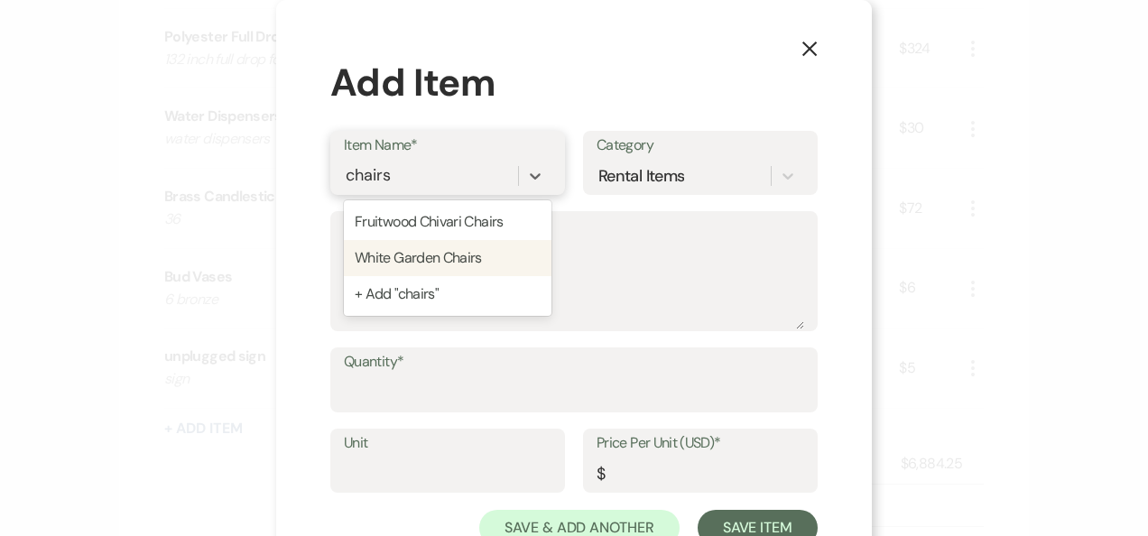
click at [389, 255] on div "White Garden Chairs" at bounding box center [448, 258] width 208 height 36
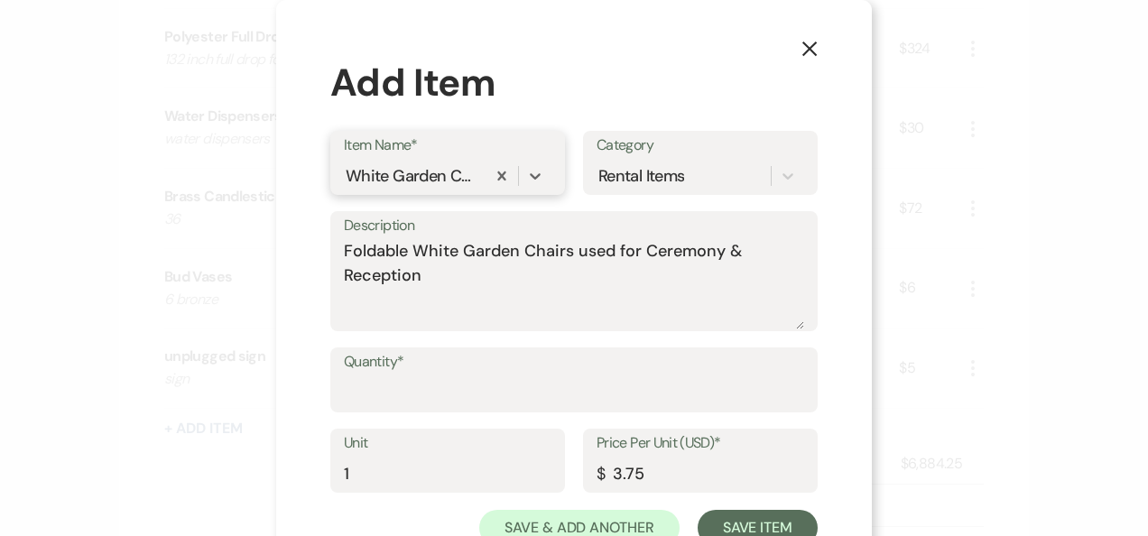
type textarea "Foldable White Garden Chairs used for Ceremony & Reception"
type input "1"
type input "3.75"
click at [417, 379] on input "Quantity*" at bounding box center [574, 393] width 460 height 35
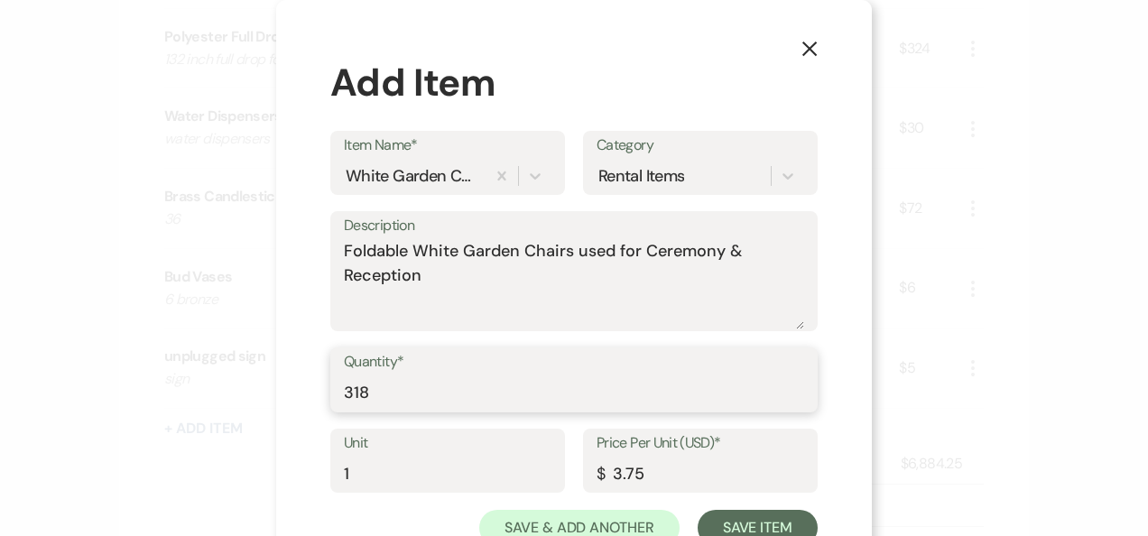
type input "318"
click at [635, 461] on input "3.75" at bounding box center [701, 473] width 208 height 35
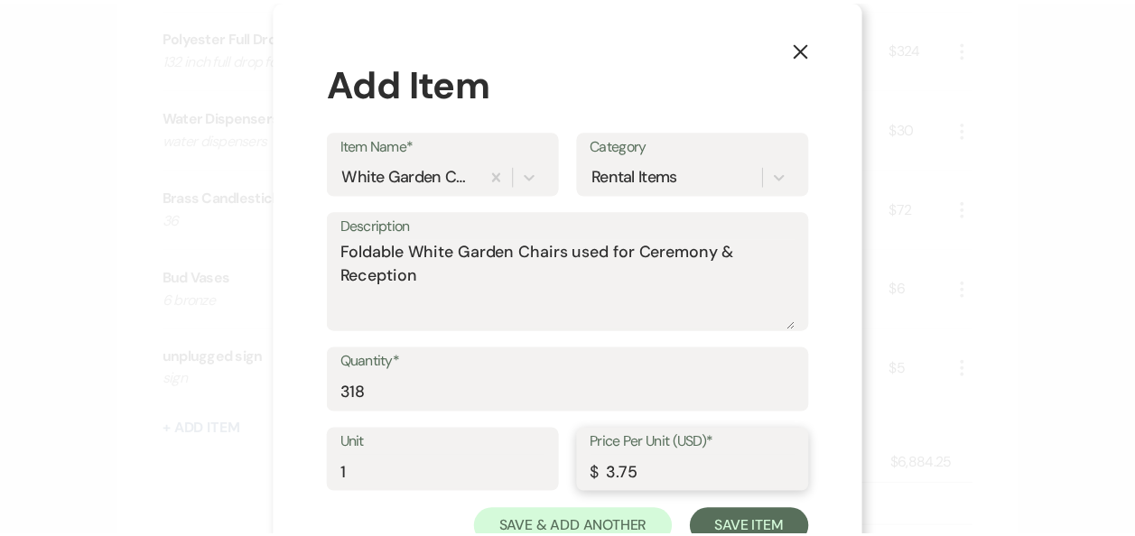
scroll to position [63, 0]
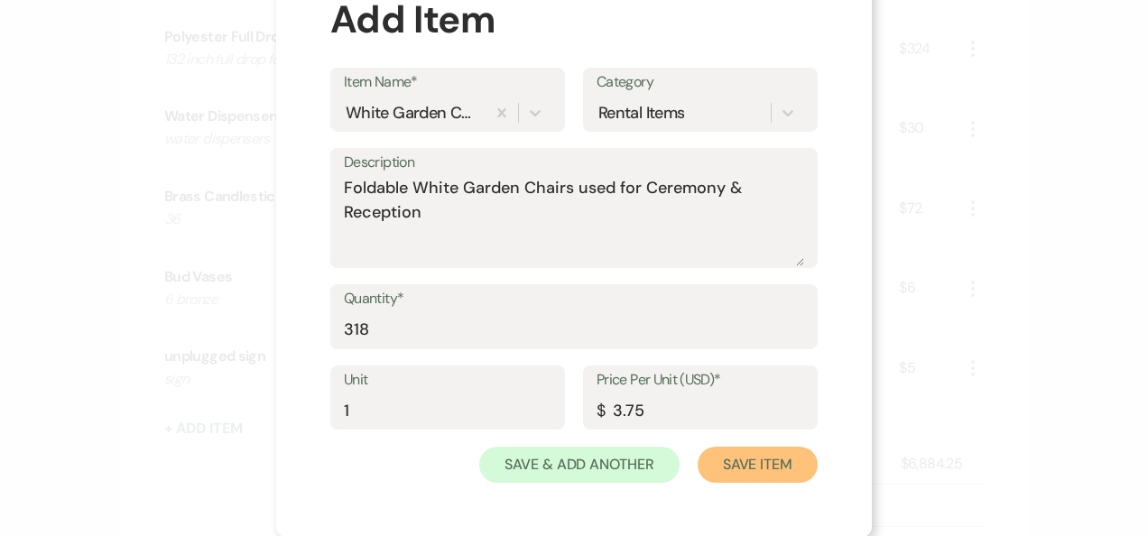
click at [755, 464] on button "Save Item" at bounding box center [758, 465] width 120 height 36
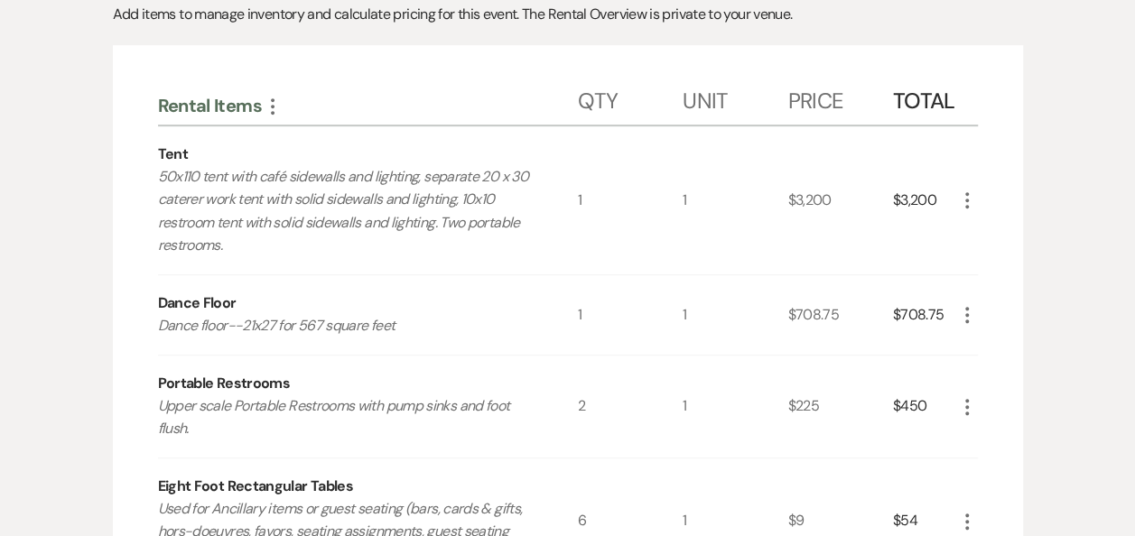
scroll to position [0, 0]
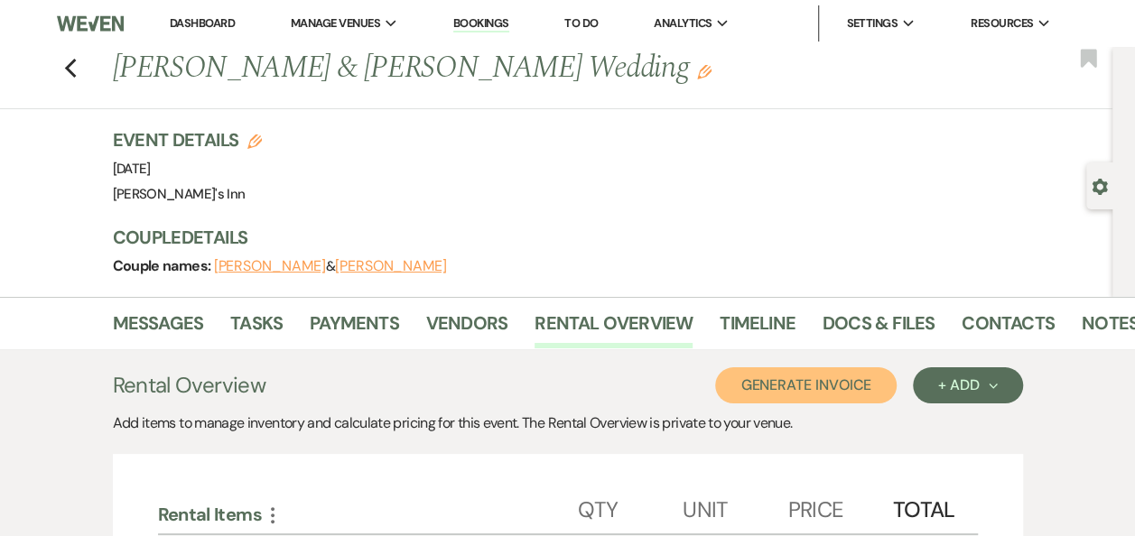
click at [861, 377] on button "Generate Invoice" at bounding box center [805, 385] width 181 height 36
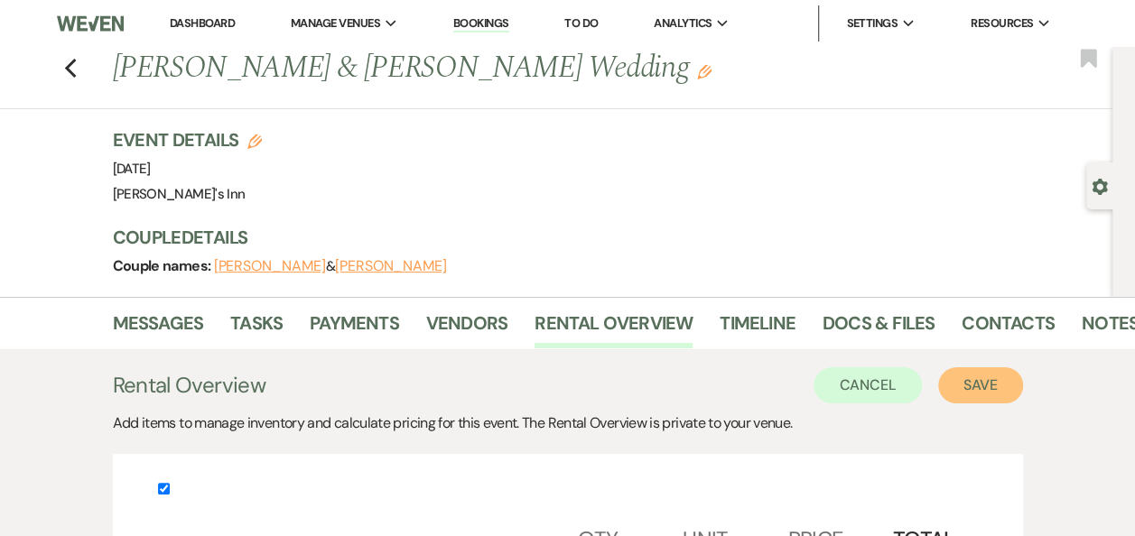
click at [998, 384] on button "Save" at bounding box center [980, 385] width 85 height 36
click at [976, 385] on button "Save" at bounding box center [980, 385] width 85 height 36
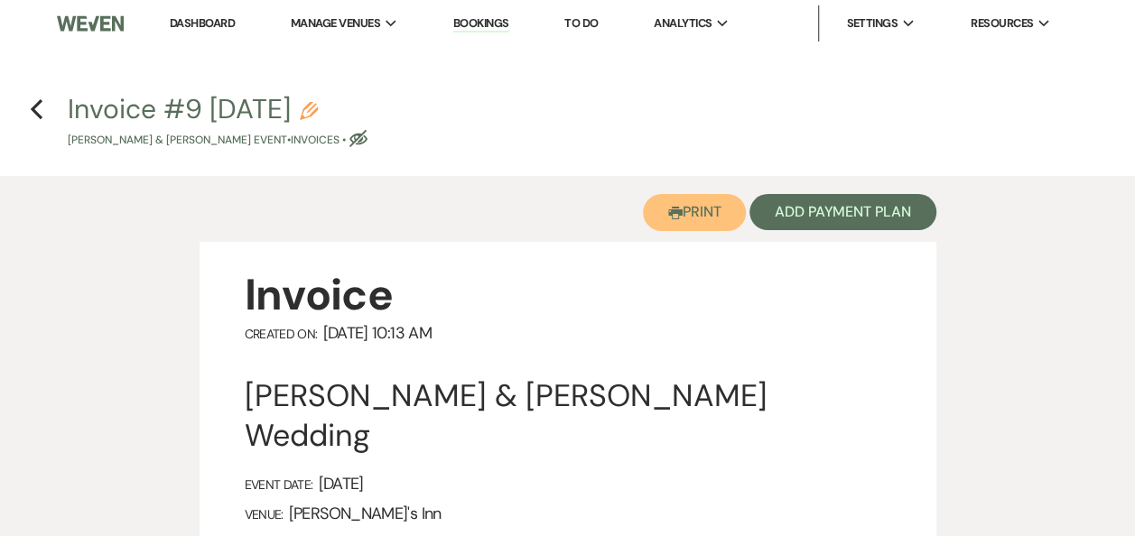
drag, startPoint x: 691, startPoint y: 209, endPoint x: 654, endPoint y: 357, distance: 151.9
click at [691, 210] on button "Printer Print" at bounding box center [695, 212] width 104 height 37
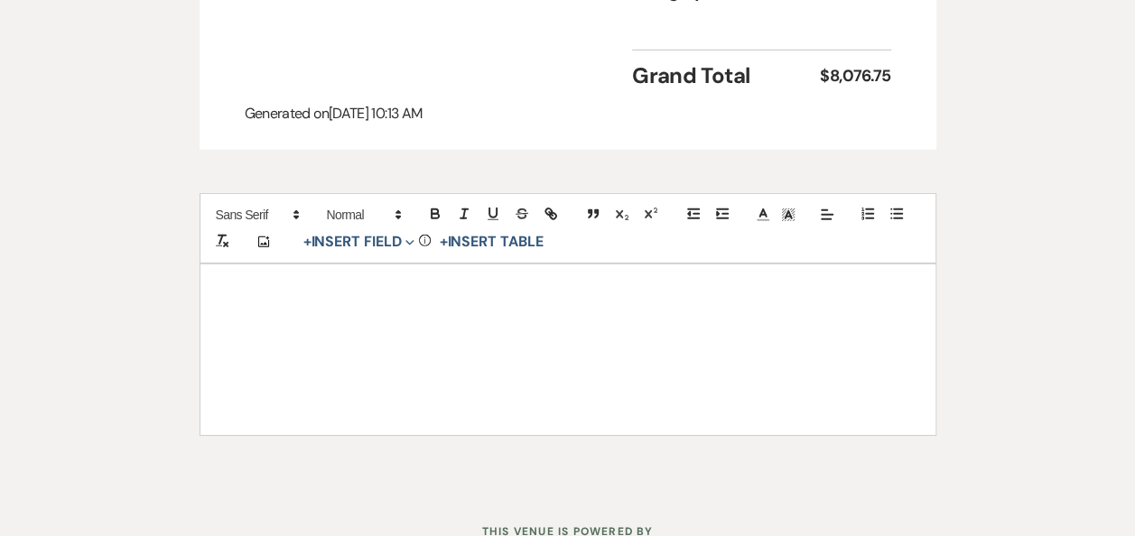
scroll to position [2221, 0]
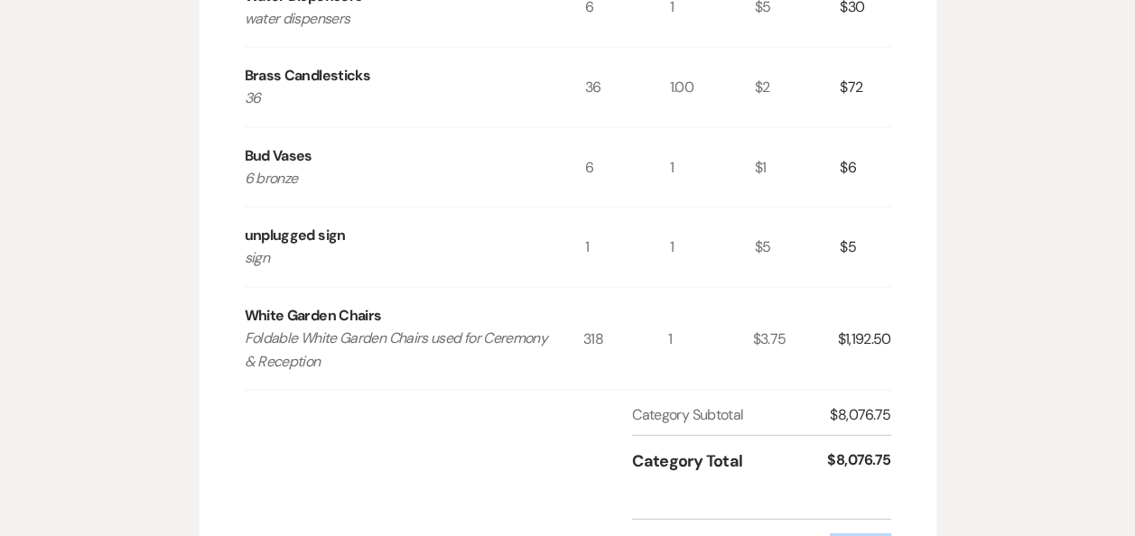
drag, startPoint x: 904, startPoint y: 479, endPoint x: 825, endPoint y: 485, distance: 79.6
copy div "8,076.75"
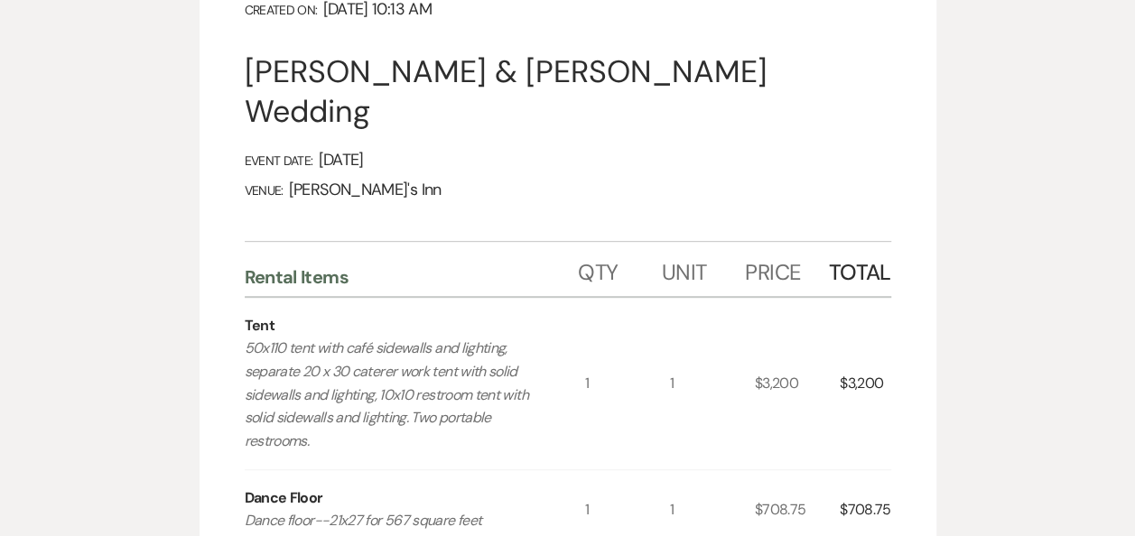
scroll to position [0, 0]
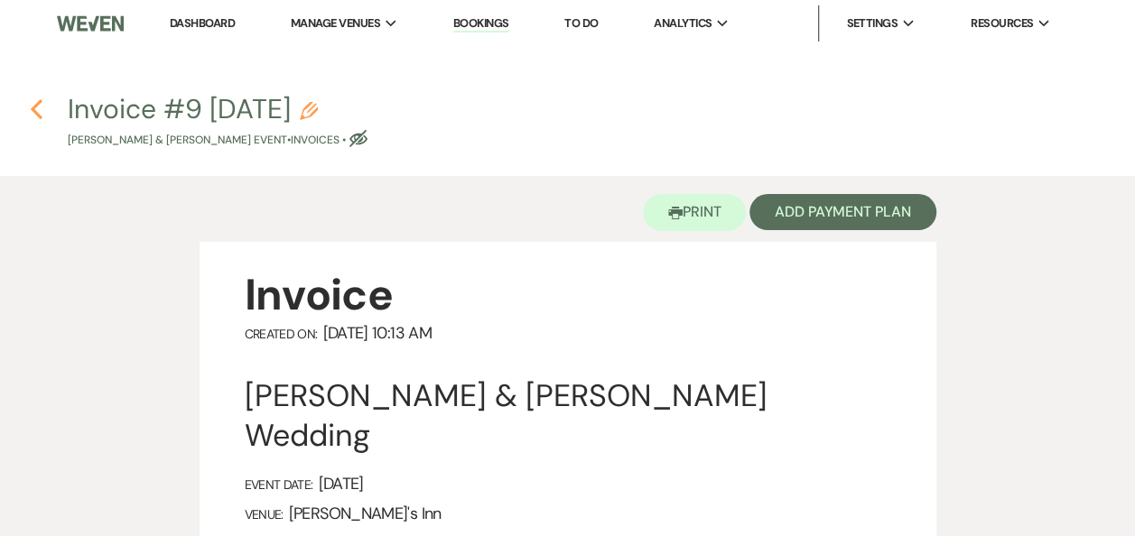
click at [33, 103] on icon "Previous" at bounding box center [37, 109] width 14 height 22
click at [42, 114] on icon "Previous" at bounding box center [37, 109] width 14 height 22
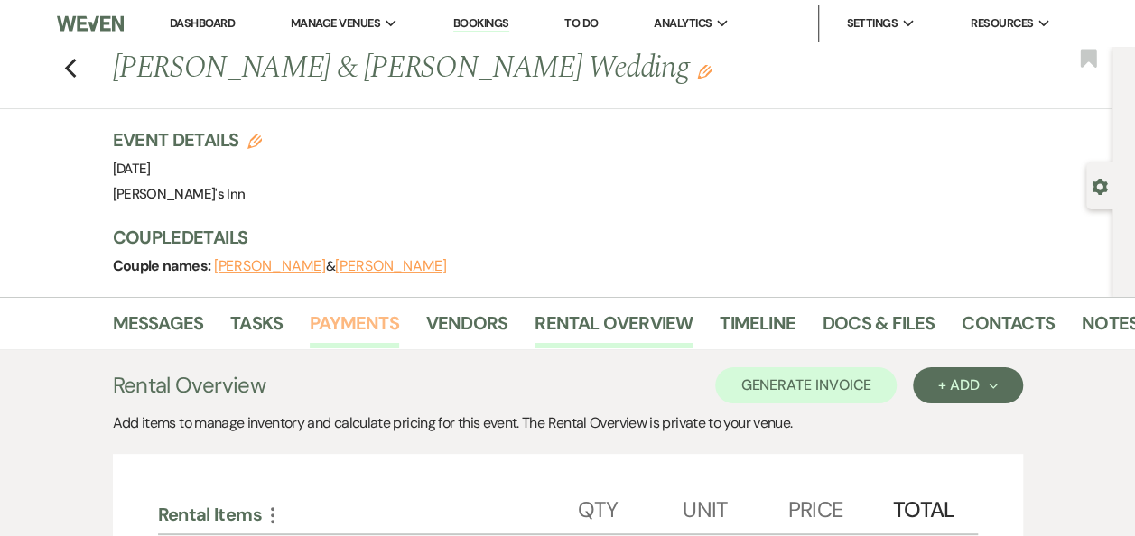
drag, startPoint x: 356, startPoint y: 333, endPoint x: 493, endPoint y: 348, distance: 138.1
click at [356, 334] on link "Payments" at bounding box center [354, 329] width 89 height 40
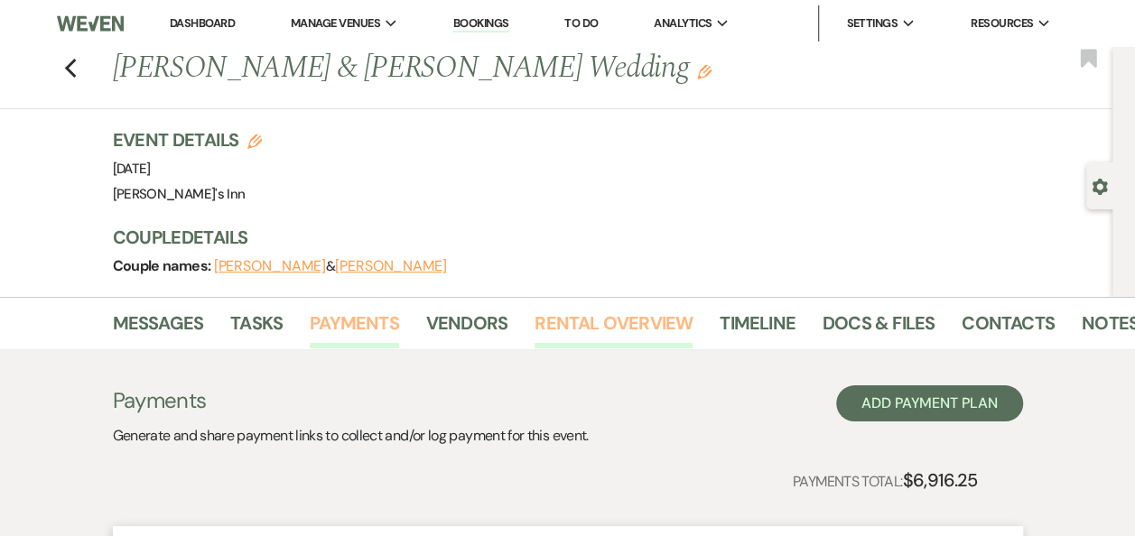
scroll to position [469, 0]
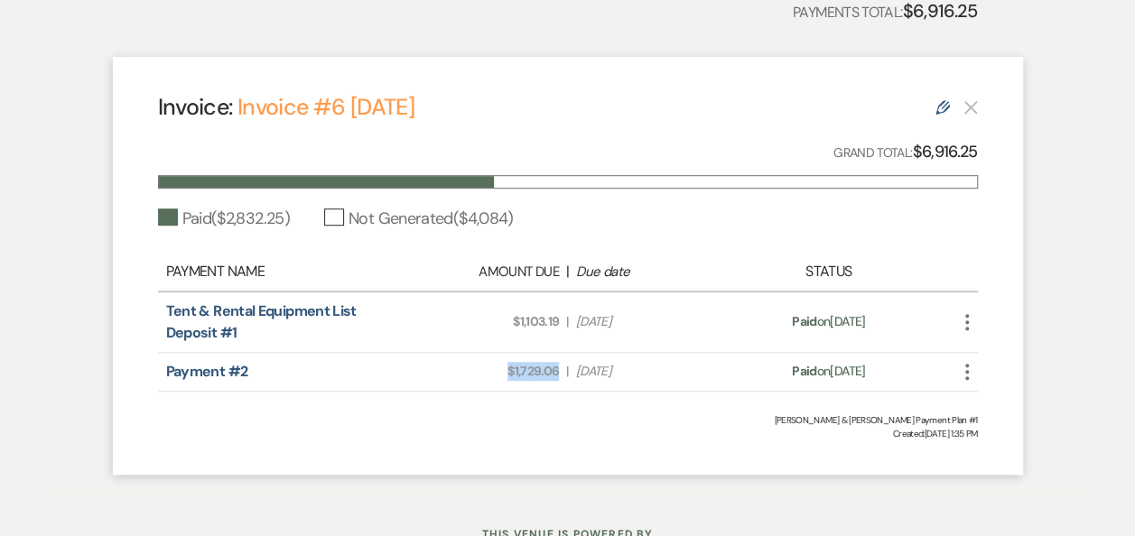
drag, startPoint x: 557, startPoint y: 369, endPoint x: 509, endPoint y: 365, distance: 48.1
click at [509, 365] on span "Amount Due: $1,729.06" at bounding box center [487, 371] width 143 height 19
drag, startPoint x: 509, startPoint y: 365, endPoint x: 549, endPoint y: 385, distance: 44.8
click at [536, 394] on div "Invoice: Invoice #6 [DATE] Edit Grand Total: $6,916.25 Paid ( $2,832.25 ) Not G…" at bounding box center [568, 266] width 910 height 418
drag, startPoint x: 561, startPoint y: 368, endPoint x: 515, endPoint y: 372, distance: 47.1
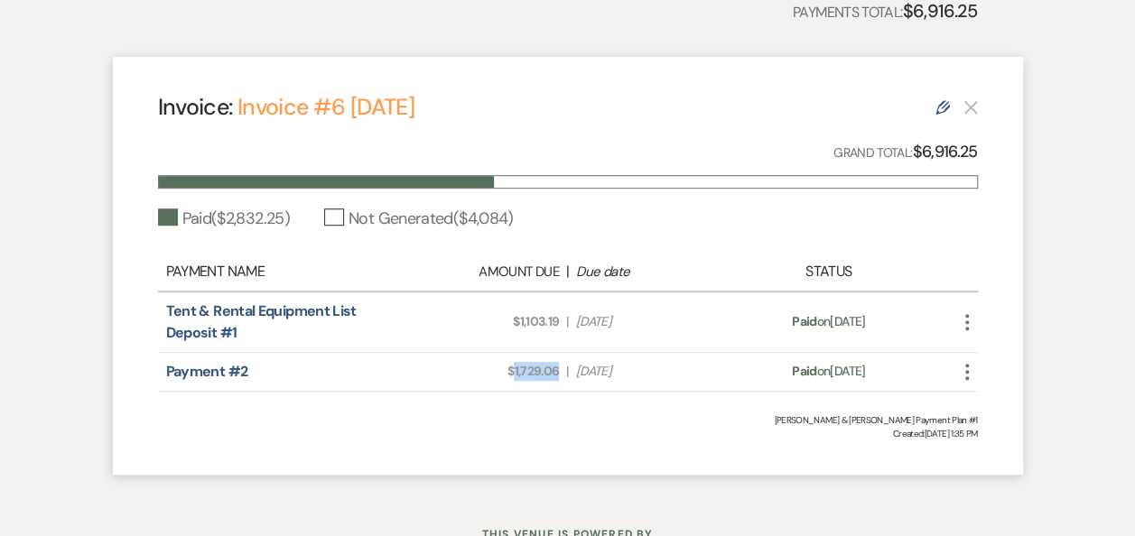
click at [515, 372] on div "Amount Due: $1,729.06 | Due Date [DATE]" at bounding box center [567, 371] width 321 height 19
copy span "1,729.06"
drag, startPoint x: 560, startPoint y: 325, endPoint x: 507, endPoint y: 318, distance: 52.9
click at [507, 318] on div "Amount Due: $1,103.19 | Due Date [DATE]" at bounding box center [567, 321] width 321 height 19
copy span "$1,103.19"
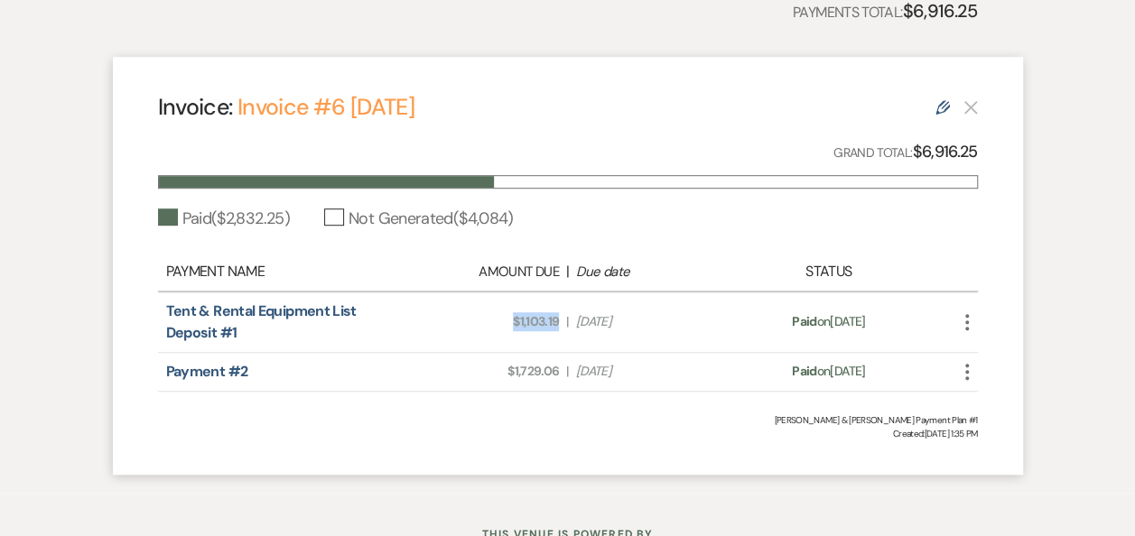
scroll to position [0, 0]
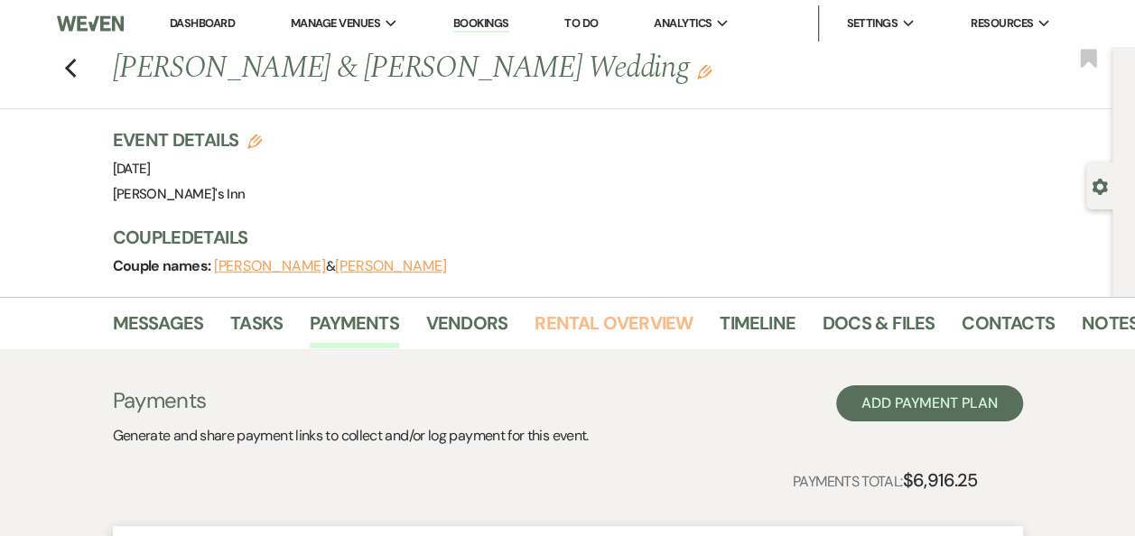
drag, startPoint x: 587, startPoint y: 325, endPoint x: 619, endPoint y: 359, distance: 47.3
click at [587, 326] on link "Rental Overview" at bounding box center [613, 329] width 158 height 40
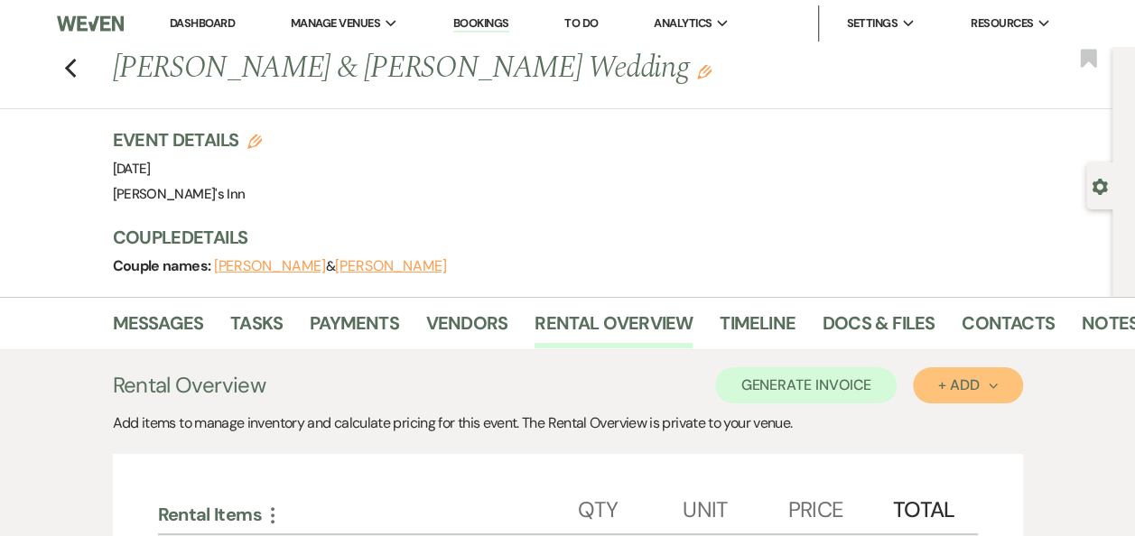
click at [944, 394] on button "+ Add Next" at bounding box center [967, 385] width 109 height 36
click at [971, 407] on ul "Item Category" at bounding box center [958, 441] width 91 height 74
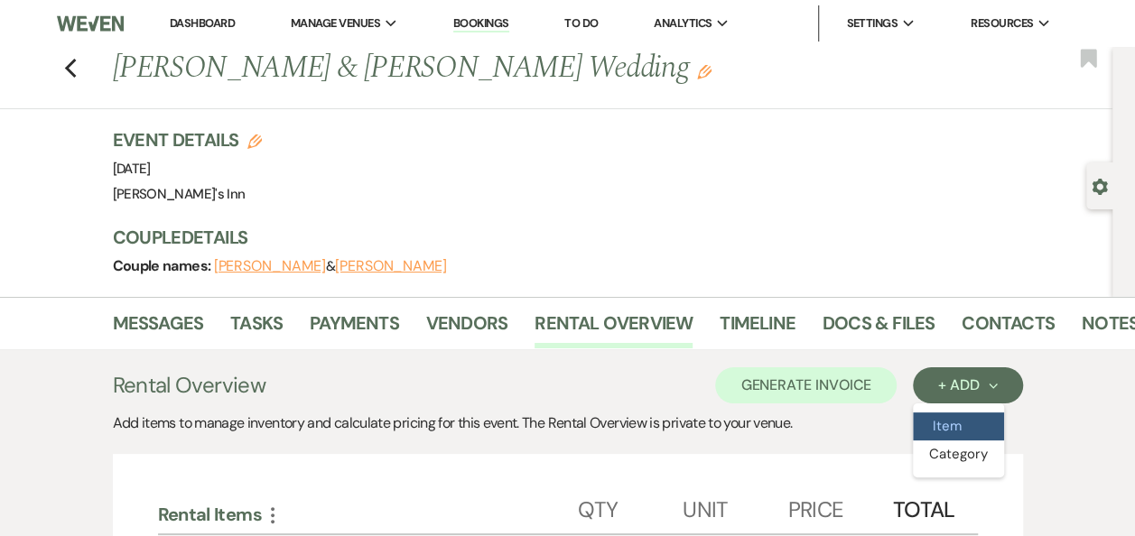
click at [951, 424] on button "Item" at bounding box center [958, 427] width 91 height 28
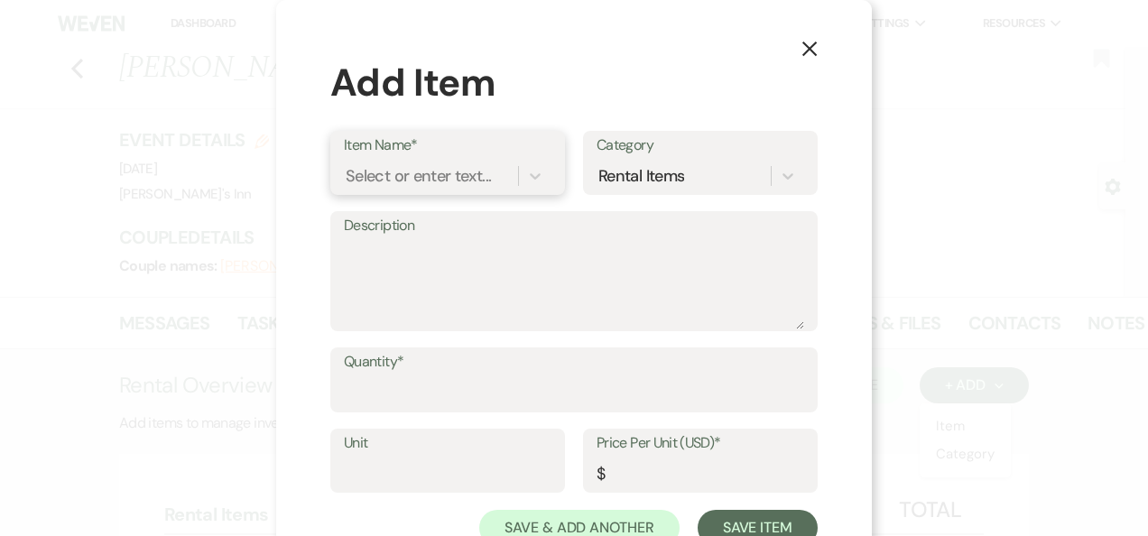
click at [414, 167] on div "Select or enter text..." at bounding box center [418, 175] width 145 height 24
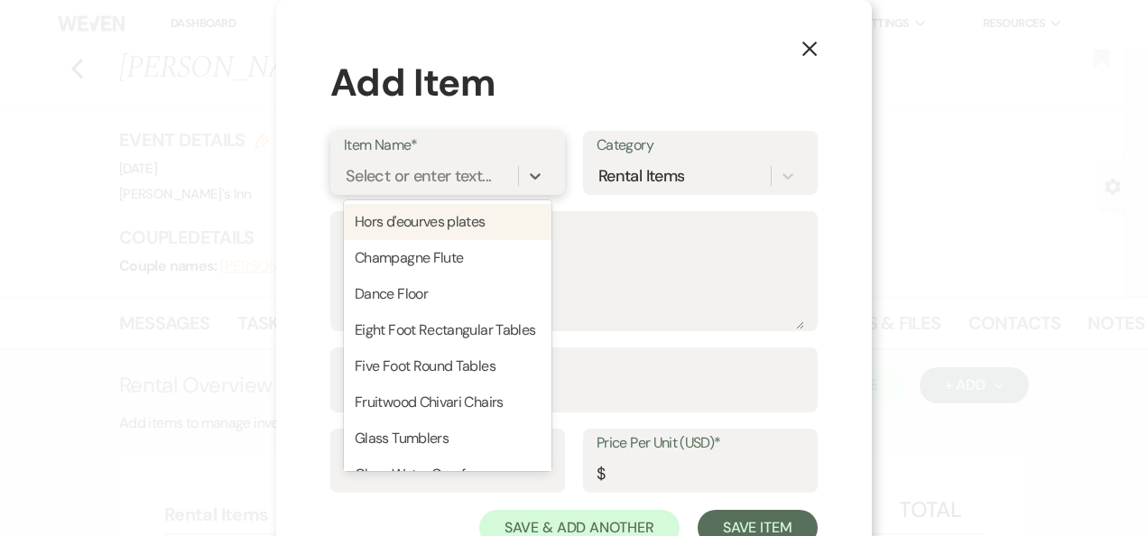
type input "g"
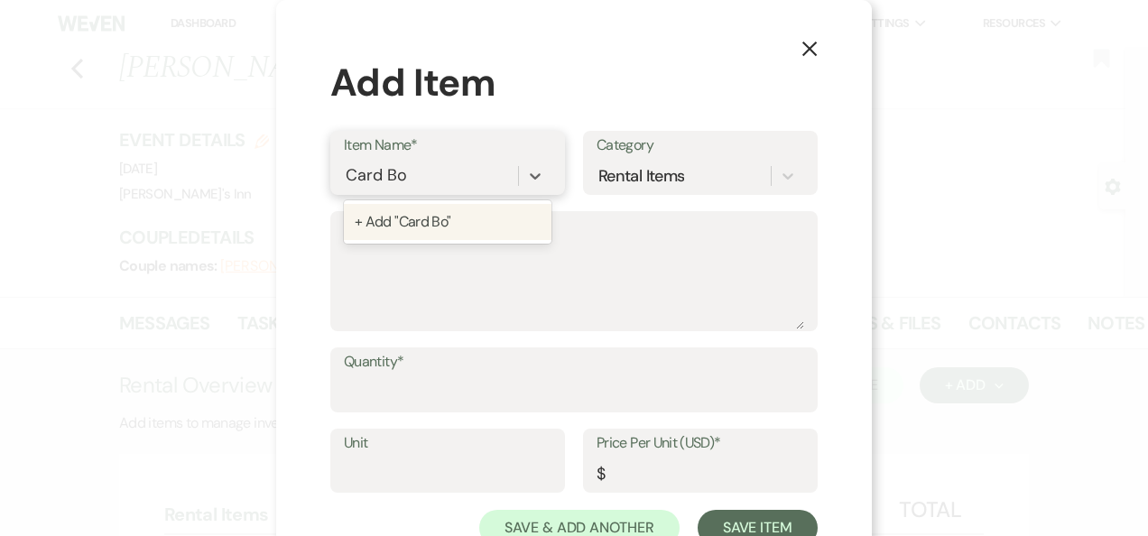
type input "Card Box"
click at [478, 227] on div "+ Add "Card Box"" at bounding box center [448, 222] width 208 height 36
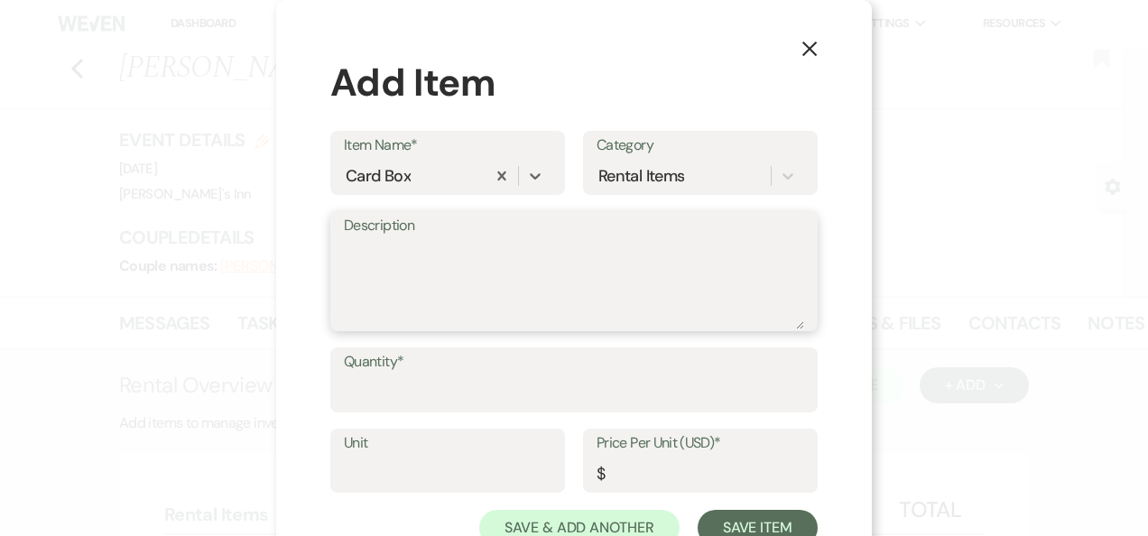
click at [472, 247] on textarea "Description" at bounding box center [574, 284] width 460 height 90
type textarea "1"
type textarea "card box"
type input "1"
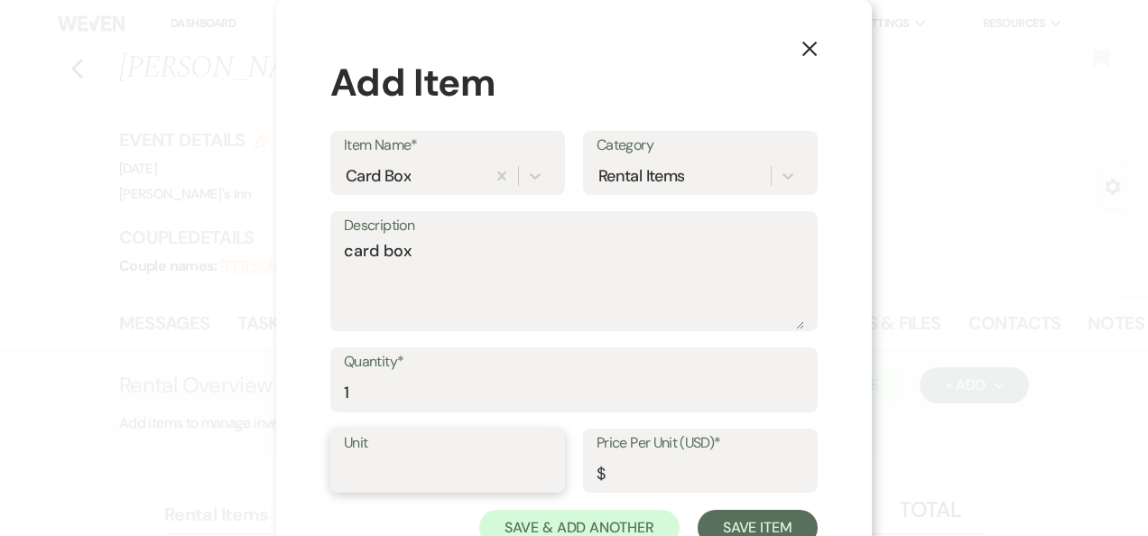
click at [439, 471] on input "Unit" at bounding box center [448, 473] width 208 height 35
type input "1"
click at [682, 466] on input "Price Per Unit (USD)*" at bounding box center [701, 473] width 208 height 35
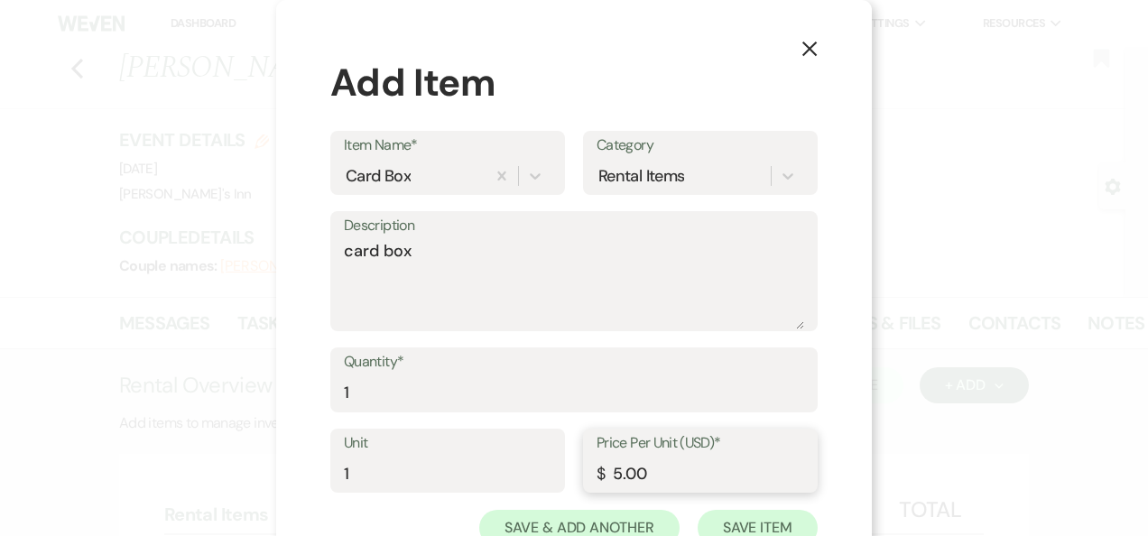
type input "5.00"
click at [747, 527] on button "Save Item" at bounding box center [758, 528] width 120 height 36
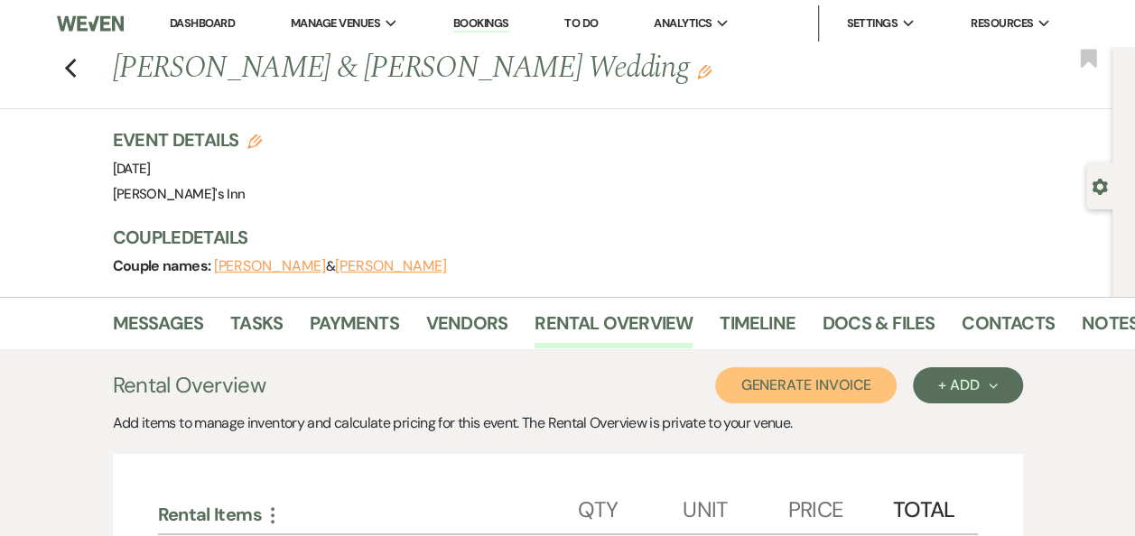
drag, startPoint x: 817, startPoint y: 388, endPoint x: 803, endPoint y: 388, distance: 13.5
click at [817, 389] on button "Generate Invoice" at bounding box center [805, 385] width 181 height 36
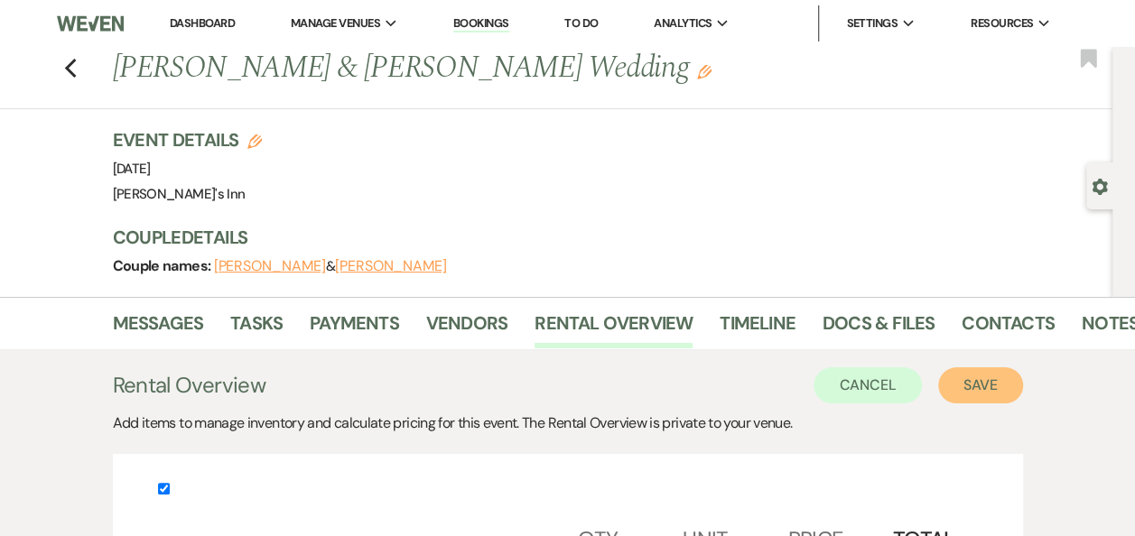
click at [960, 367] on button "Save" at bounding box center [980, 385] width 85 height 36
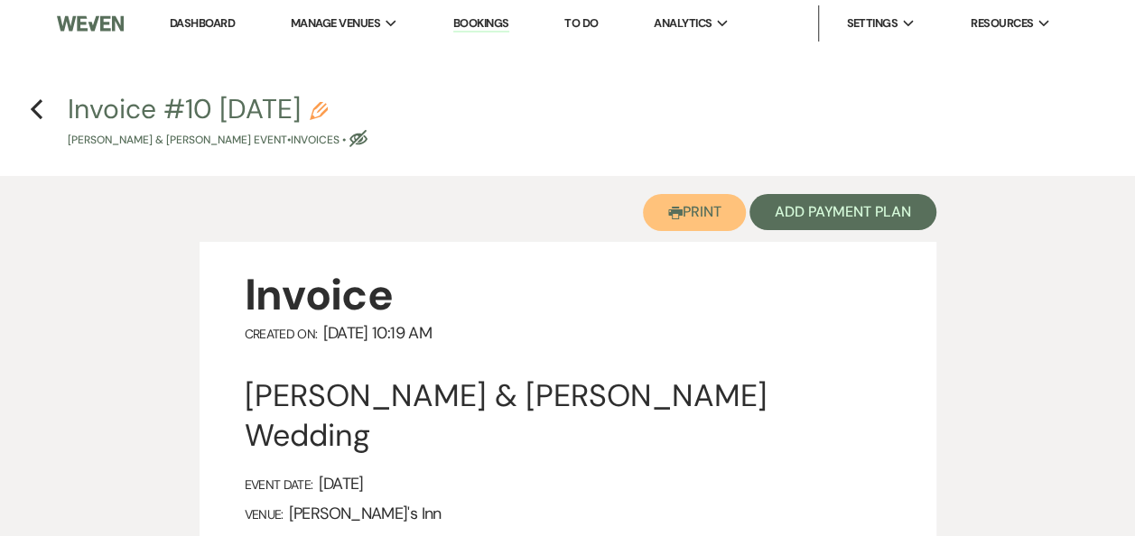
click at [676, 204] on button "Printer Print" at bounding box center [695, 212] width 104 height 37
click at [715, 222] on button "Printer Print" at bounding box center [695, 212] width 104 height 37
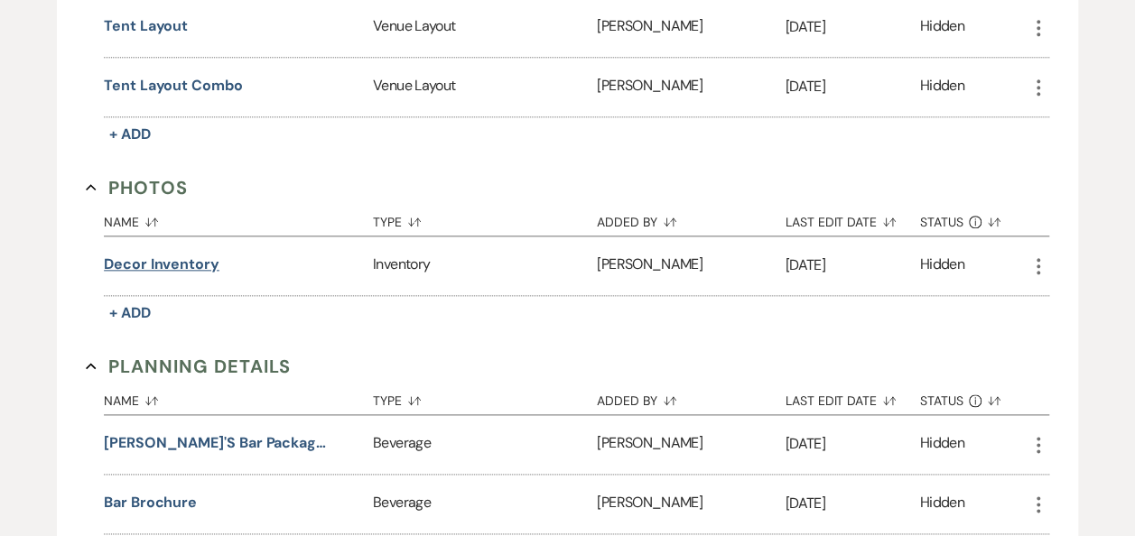
click at [168, 254] on button "Decor Inventory" at bounding box center [162, 265] width 116 height 22
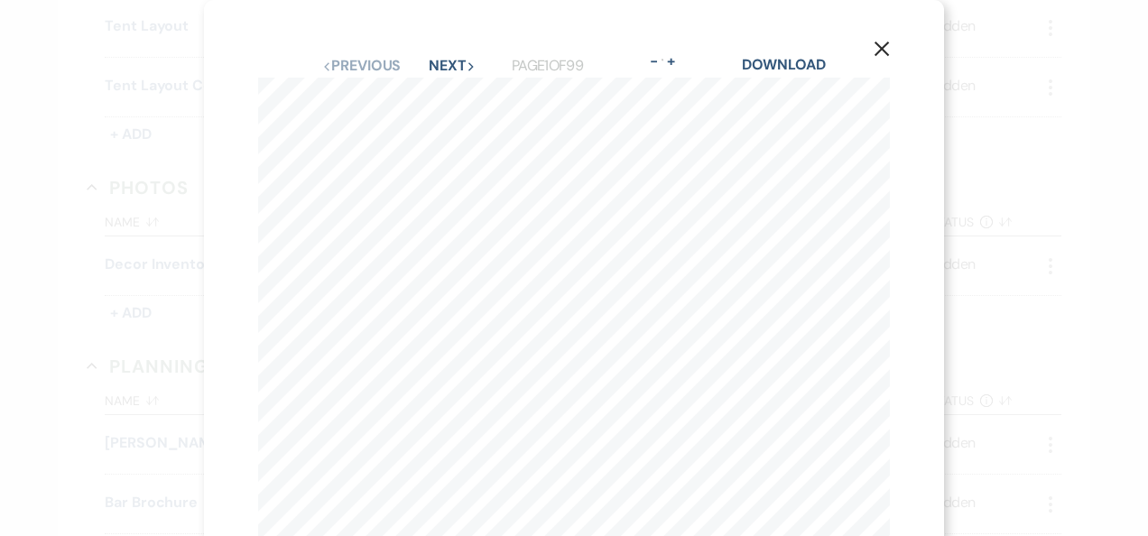
scroll to position [312, 0]
click at [366, 482] on div "DEXTER'S INN WEDDING & EVENTS DEXTER'S INN WEDDING & EVENTS" at bounding box center [574, 130] width 632 height 704
click at [444, 72] on button "Next Next" at bounding box center [452, 66] width 47 height 14
click at [448, 67] on button "Next Next" at bounding box center [451, 66] width 47 height 14
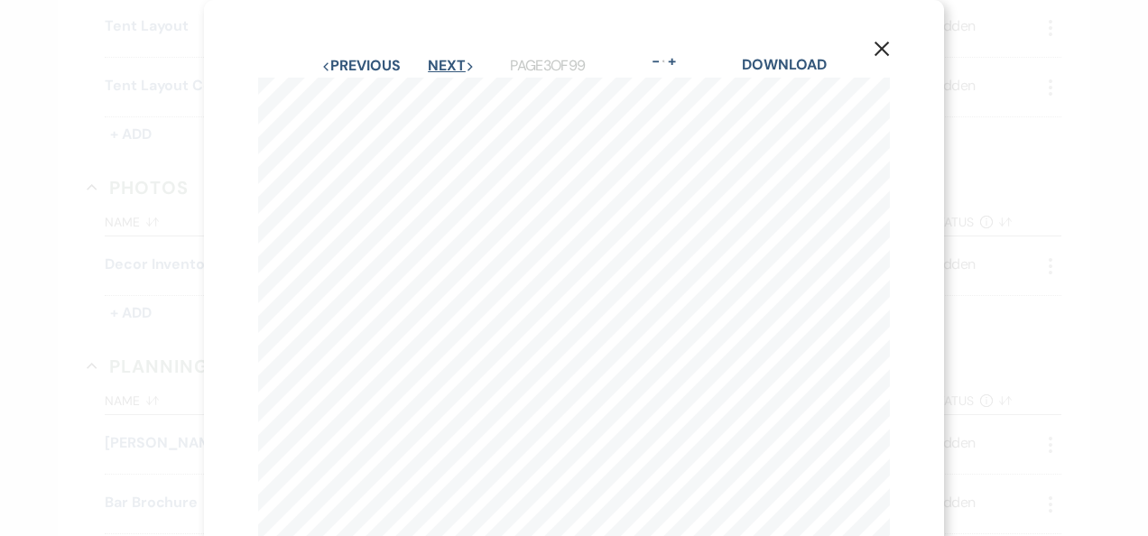
click at [448, 67] on button "Next Next" at bounding box center [451, 66] width 47 height 14
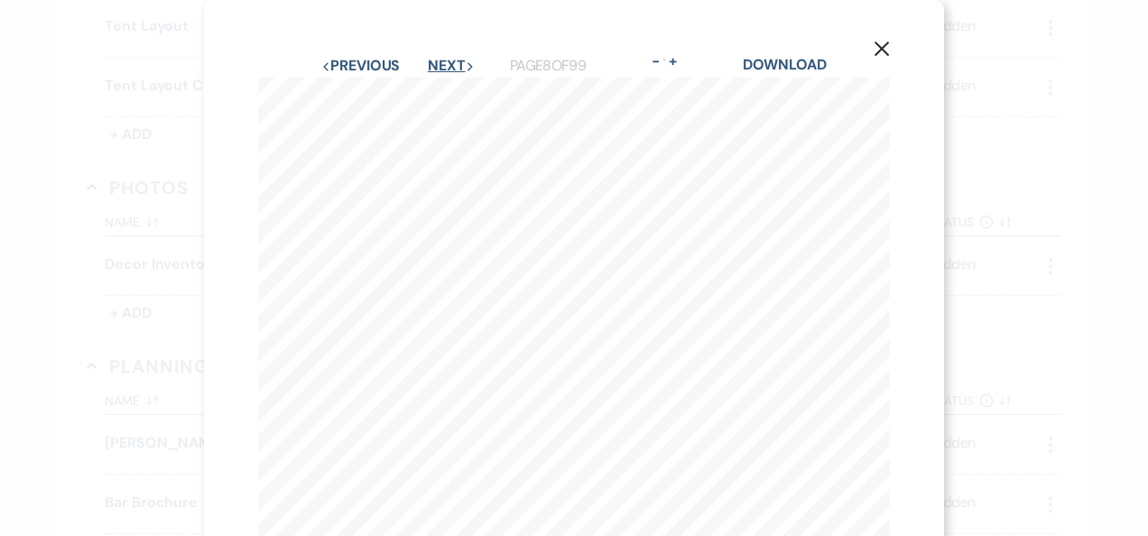
click at [448, 67] on button "Next Next" at bounding box center [451, 66] width 47 height 14
click at [448, 69] on button "Next Next" at bounding box center [451, 66] width 47 height 14
click at [448, 69] on button "Next Next" at bounding box center [450, 66] width 47 height 14
click at [448, 69] on button "Next Next" at bounding box center [451, 66] width 47 height 14
click at [448, 69] on button "Next Next" at bounding box center [450, 66] width 47 height 14
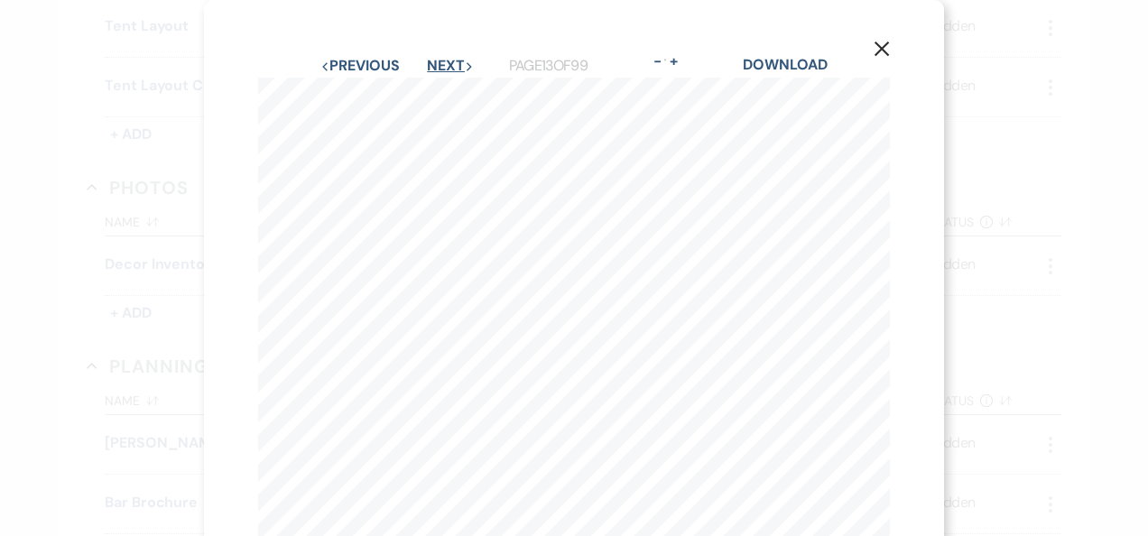
click at [448, 69] on button "Next Next" at bounding box center [450, 66] width 47 height 14
click at [353, 51] on div "X Previous Previous Next Next Page 16 of 99 - Zoom + Download GOLD TABLE NUMBER…" at bounding box center [574, 418] width 740 height 836
click at [350, 59] on button "Previous Previous" at bounding box center [359, 66] width 79 height 14
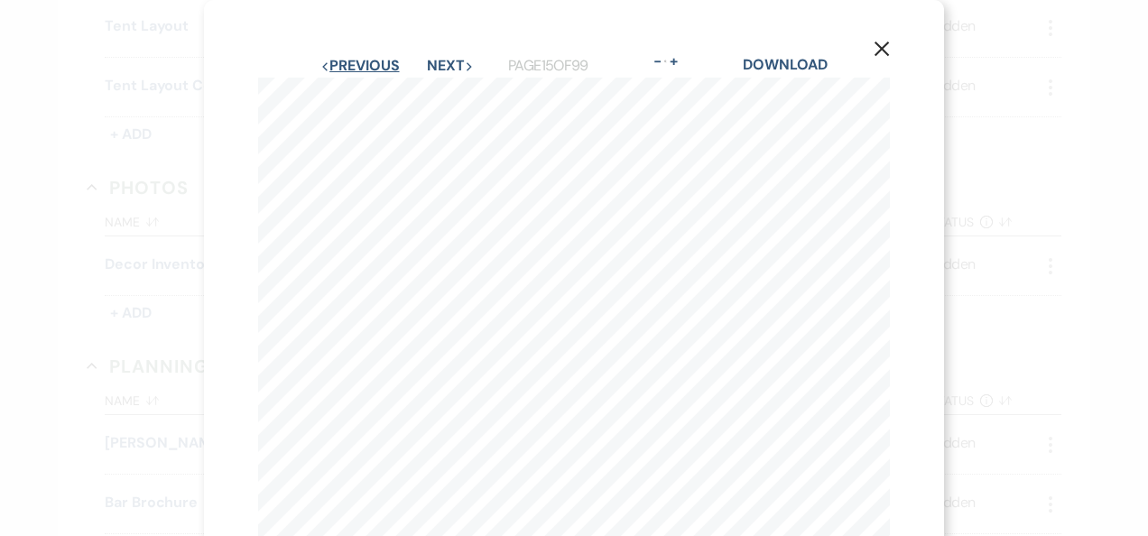
click at [357, 69] on button "Previous Previous" at bounding box center [359, 66] width 79 height 14
click at [435, 67] on button "Next Next" at bounding box center [450, 66] width 47 height 14
click at [435, 69] on button "Next Next" at bounding box center [450, 66] width 47 height 14
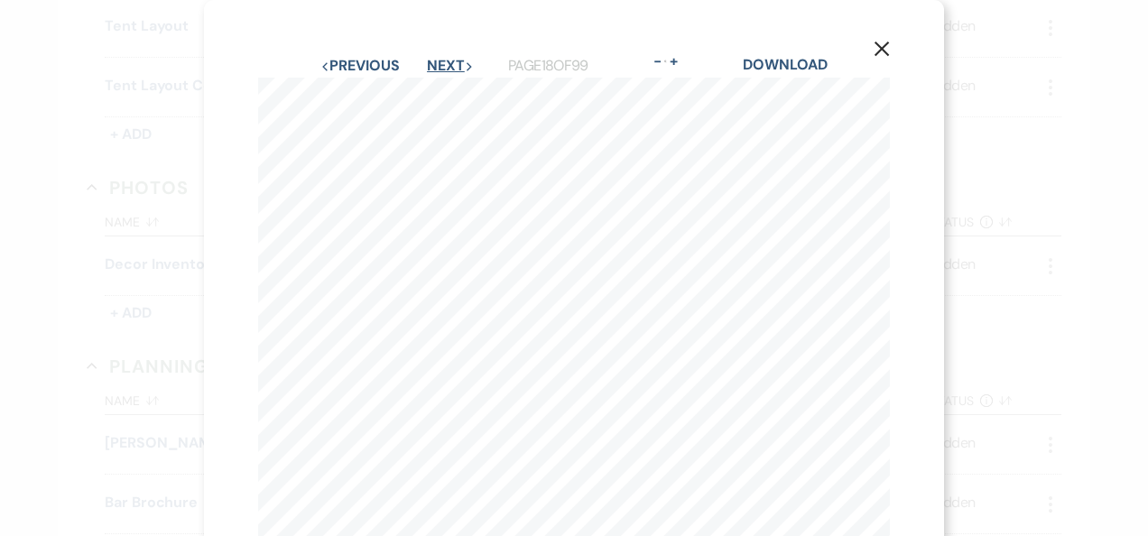
click at [435, 69] on button "Next Next" at bounding box center [450, 66] width 47 height 14
click at [436, 68] on button "Next Next" at bounding box center [450, 66] width 47 height 14
